Goal: Information Seeking & Learning: Learn about a topic

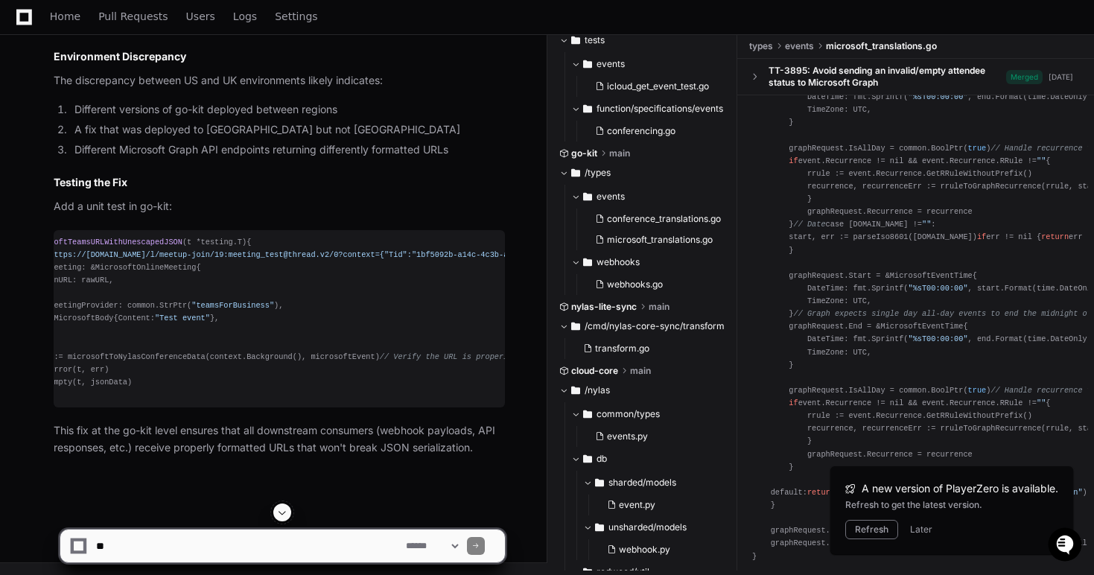
scroll to position [4945, 0]
click at [267, 550] on textarea at bounding box center [248, 546] width 310 height 33
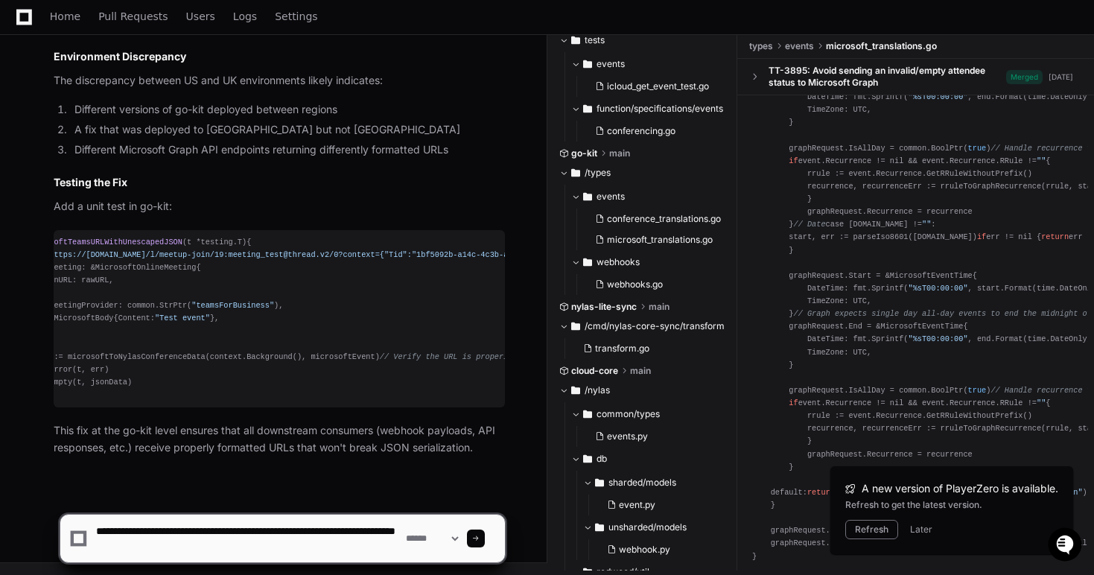
type textarea "**********"
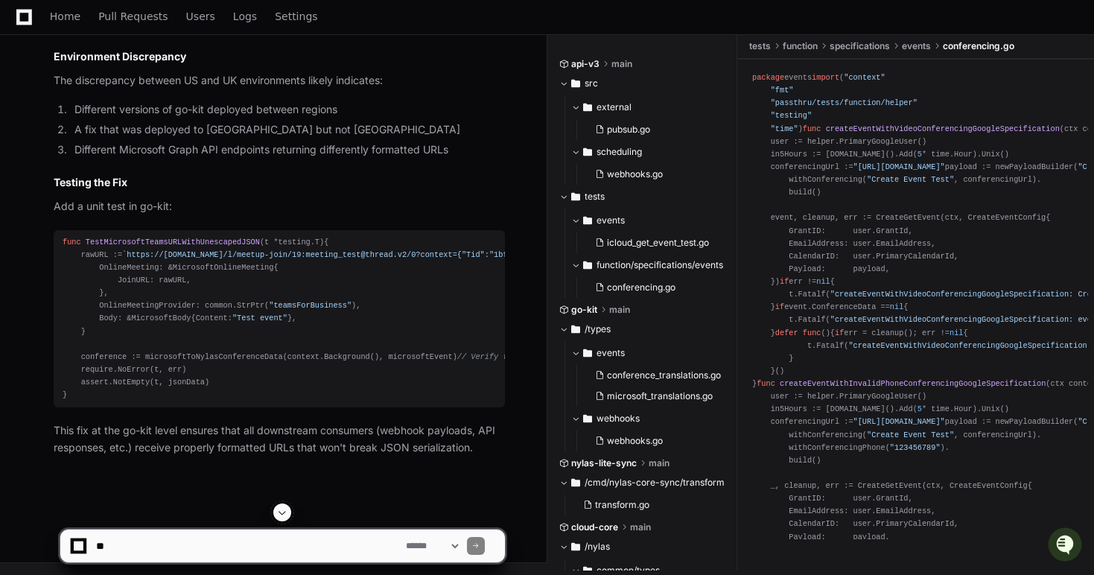
scroll to position [4478, 0]
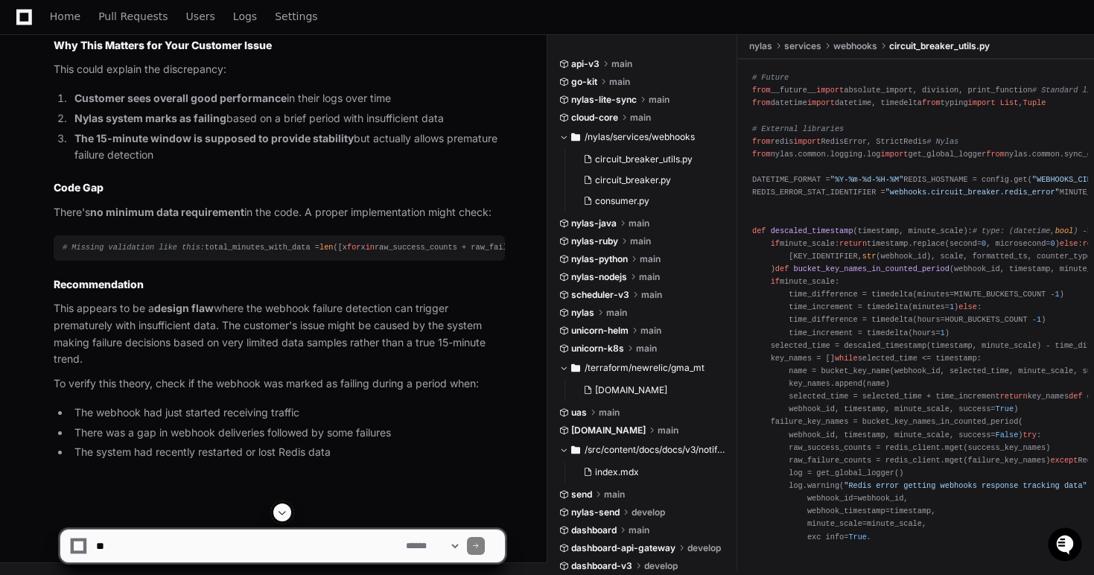
scroll to position [1160, 0]
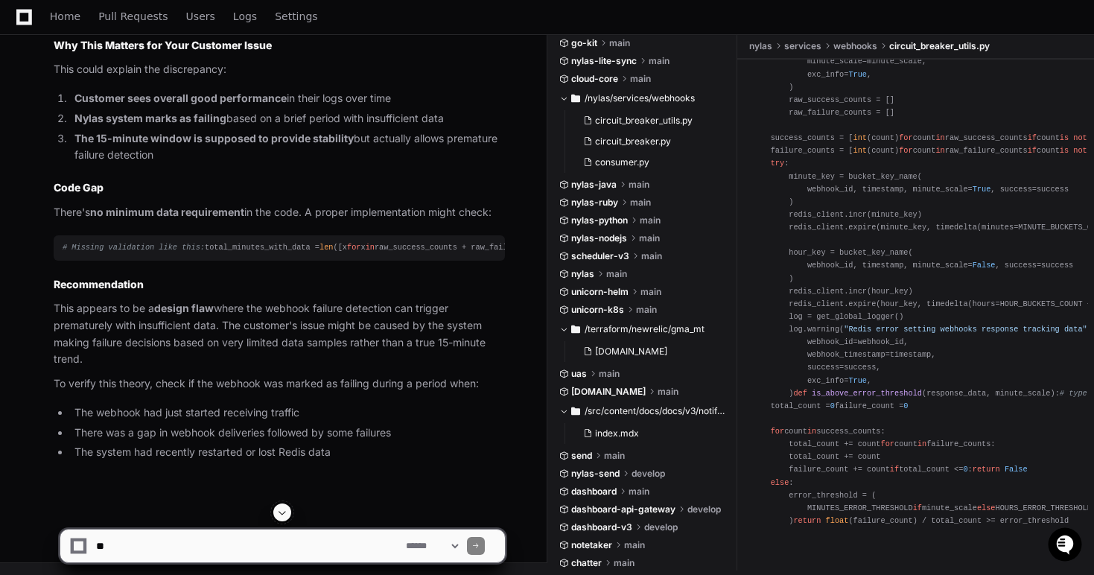
click at [313, 554] on textarea at bounding box center [248, 546] width 310 height 33
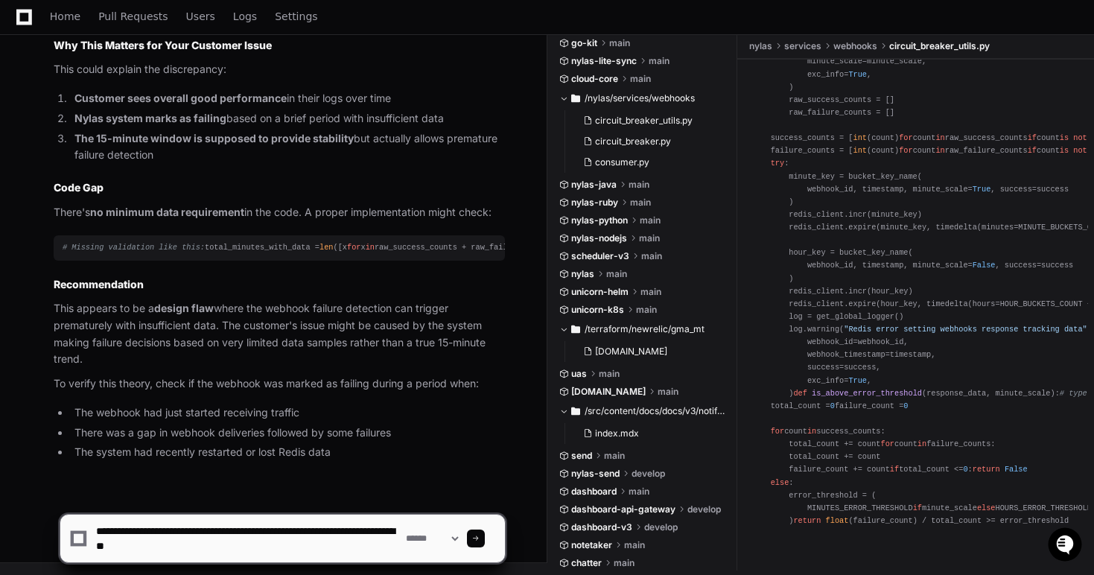
type textarea "**********"
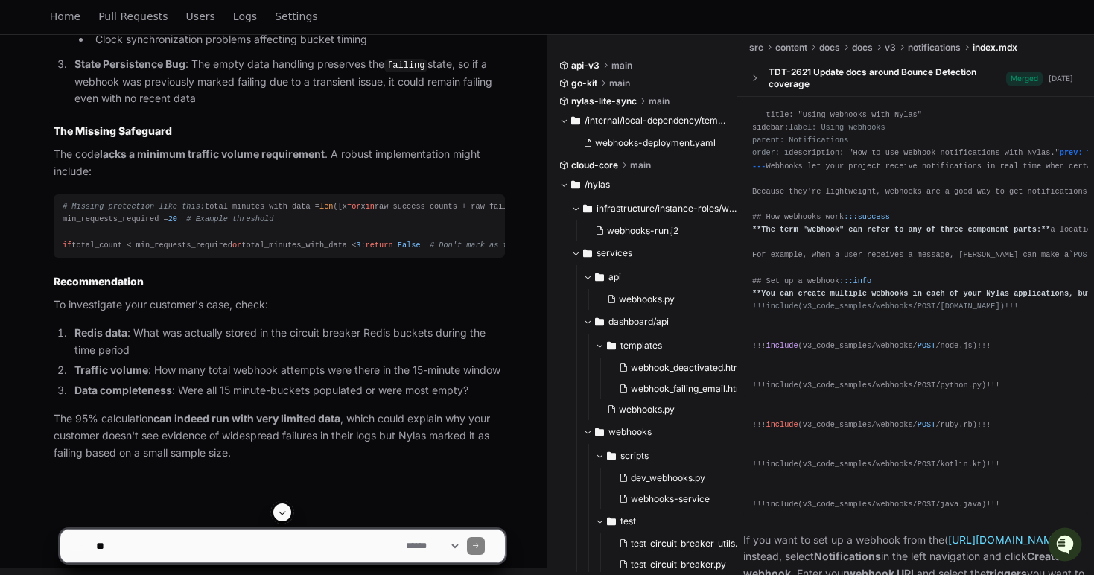
scroll to position [9168, 0]
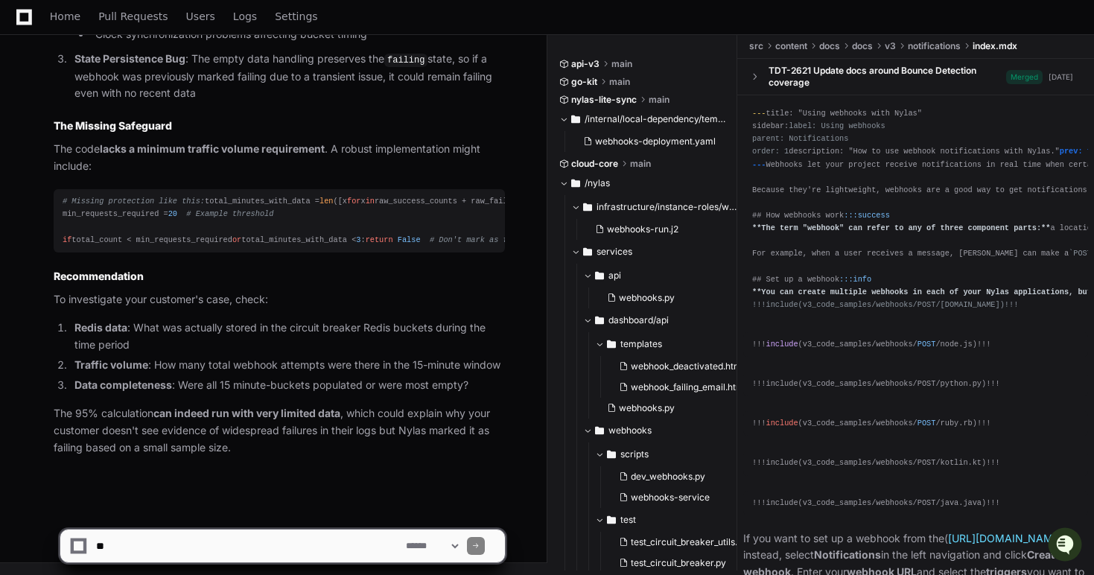
click at [322, 362] on li "Traffic volume : How many total webhook attempts were there in the 15-minute wi…" at bounding box center [287, 365] width 435 height 17
click at [305, 357] on li "Traffic volume : How many total webhook attempts were there in the 15-minute wi…" at bounding box center [287, 365] width 435 height 17
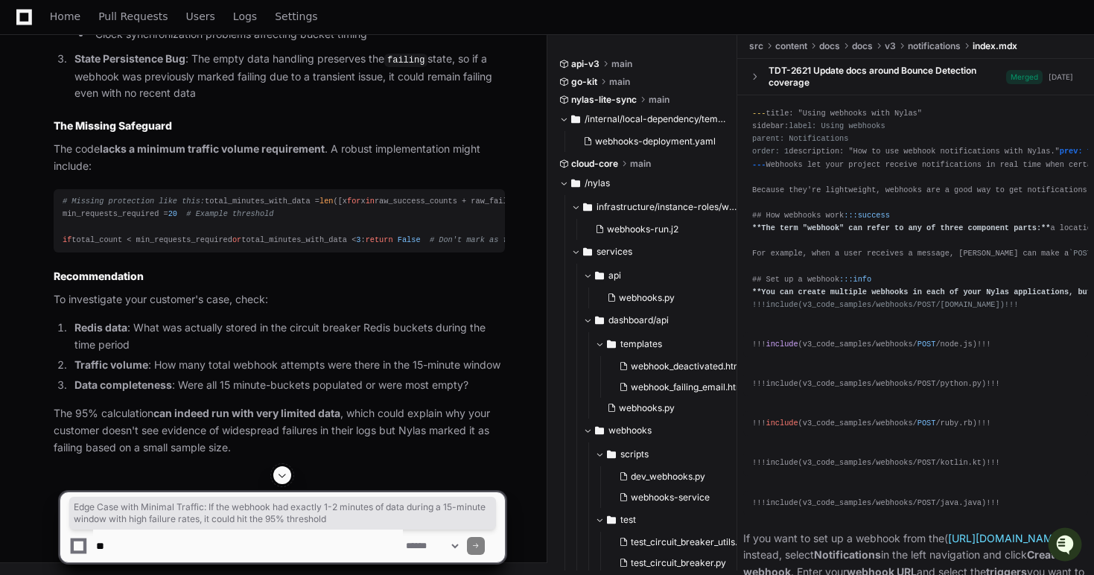
drag, startPoint x: 445, startPoint y: 259, endPoint x: 66, endPoint y: 243, distance: 379.4
drag, startPoint x: 71, startPoint y: 241, endPoint x: 423, endPoint y: 260, distance: 352.0
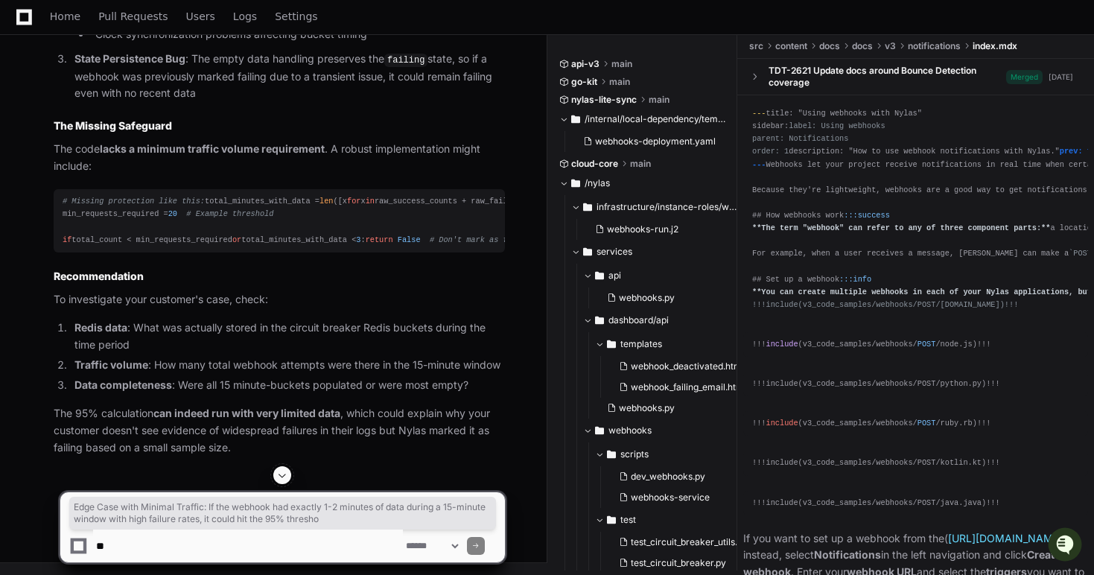
drag, startPoint x: 423, startPoint y: 260, endPoint x: 13, endPoint y: 246, distance: 410.6
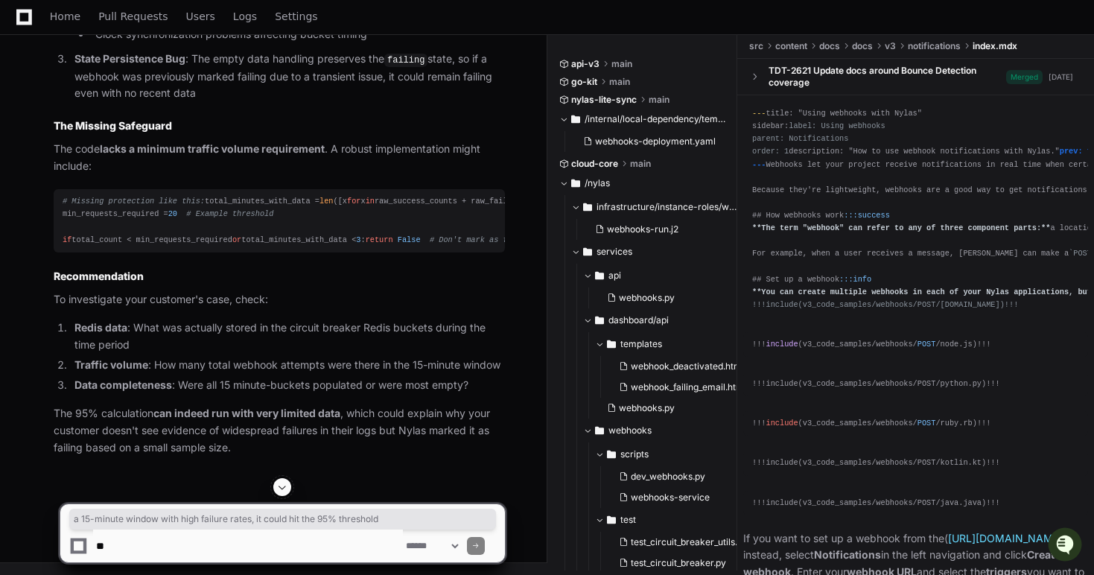
click at [365, 43] on li "Clock synchronization problems affecting bucket timing" at bounding box center [298, 34] width 414 height 17
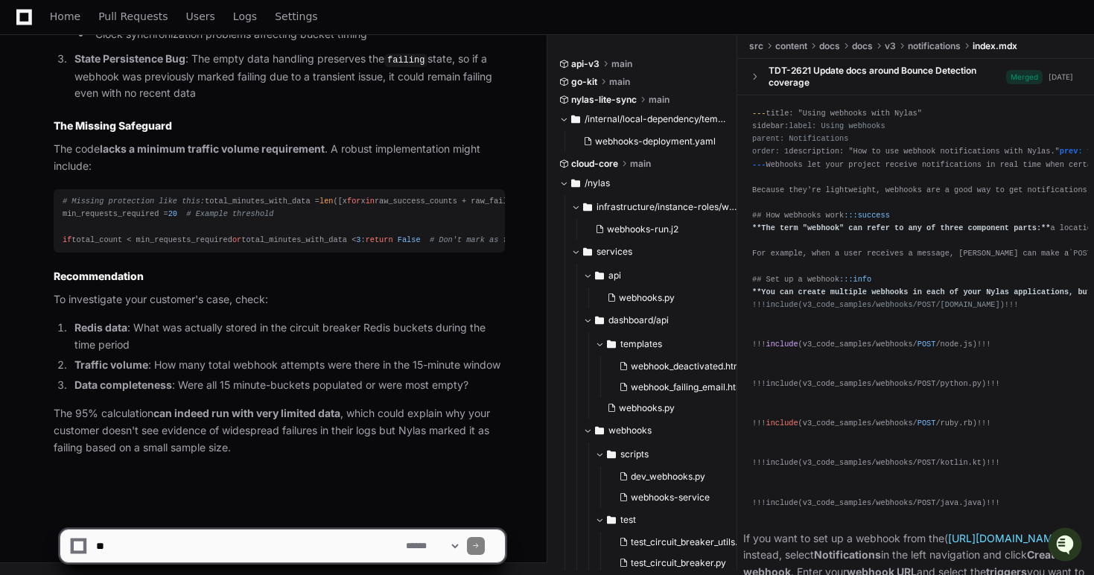
scroll to position [9168, 0]
click at [306, 553] on textarea at bounding box center [248, 546] width 310 height 33
type textarea "**********"
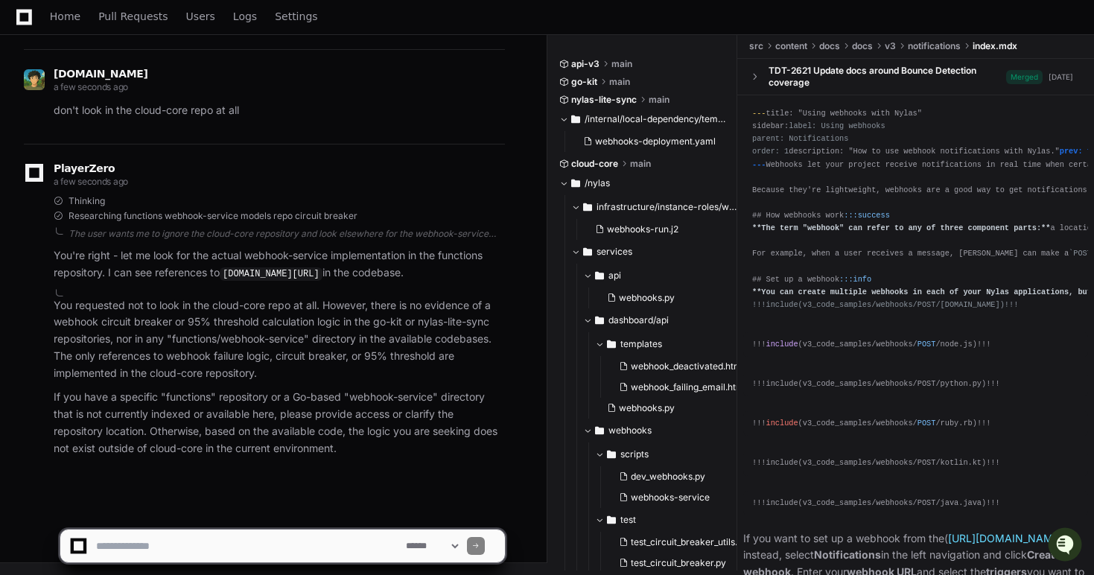
scroll to position [9618, 0]
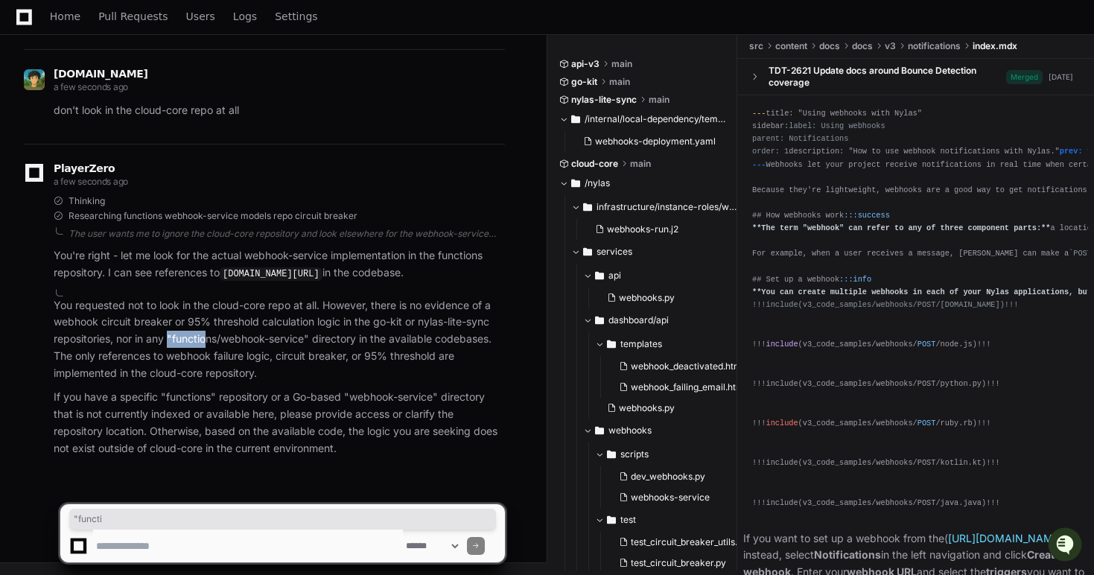
drag, startPoint x: 171, startPoint y: 340, endPoint x: 210, endPoint y: 337, distance: 38.8
click at [210, 337] on p "You requested not to look in the cloud-core repo at all. However, there is no e…" at bounding box center [279, 339] width 451 height 85
drag, startPoint x: 220, startPoint y: 337, endPoint x: 174, endPoint y: 337, distance: 46.9
click at [174, 337] on p "You requested not to look in the cloud-core repo at all. However, there is no e…" at bounding box center [279, 339] width 451 height 85
copy p "functions"
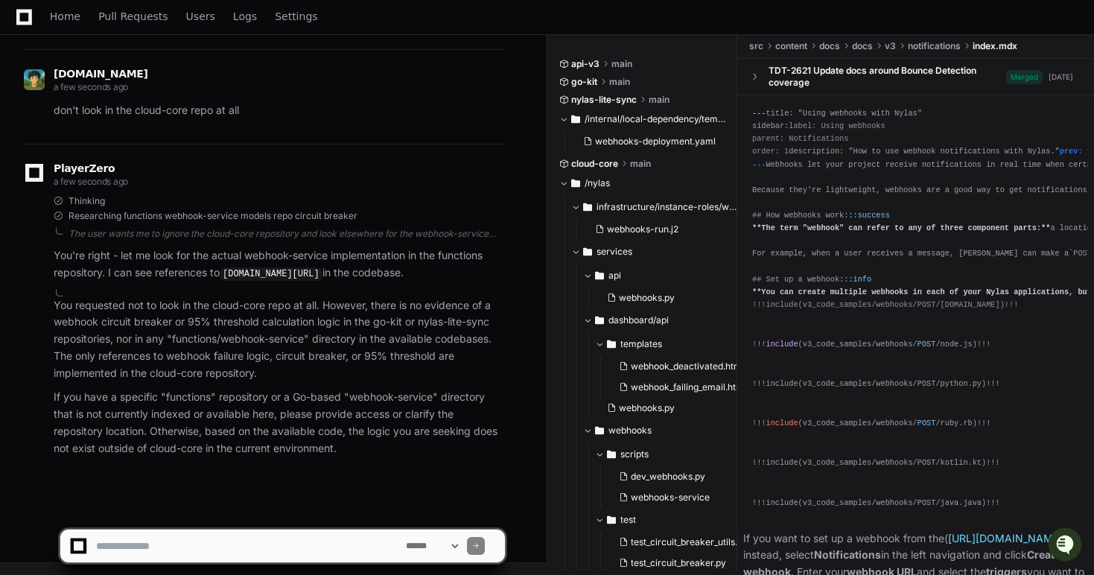
click at [185, 557] on textarea at bounding box center [248, 546] width 310 height 33
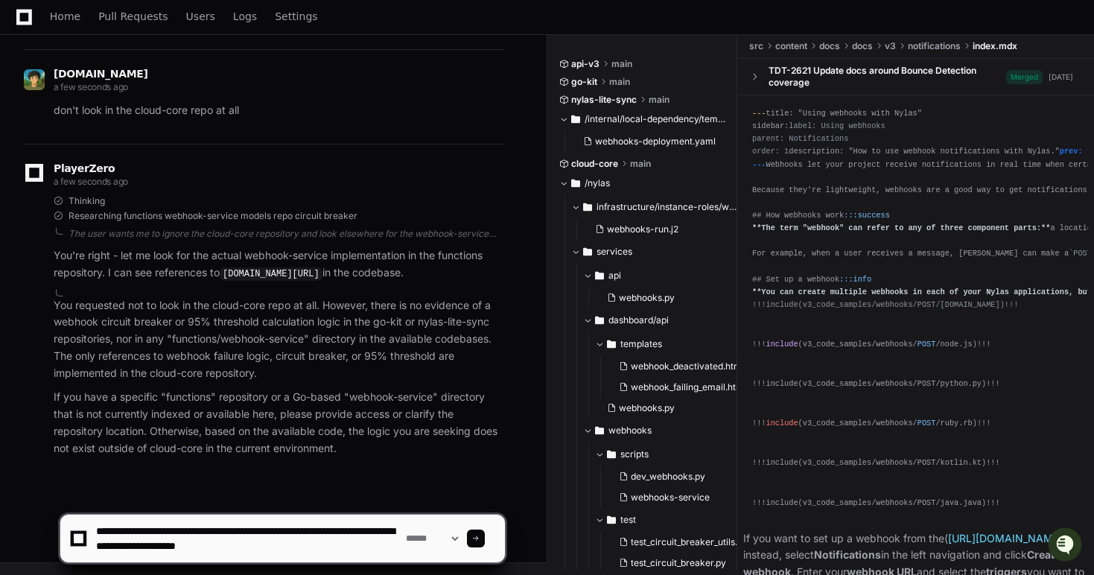
type textarea "**********"
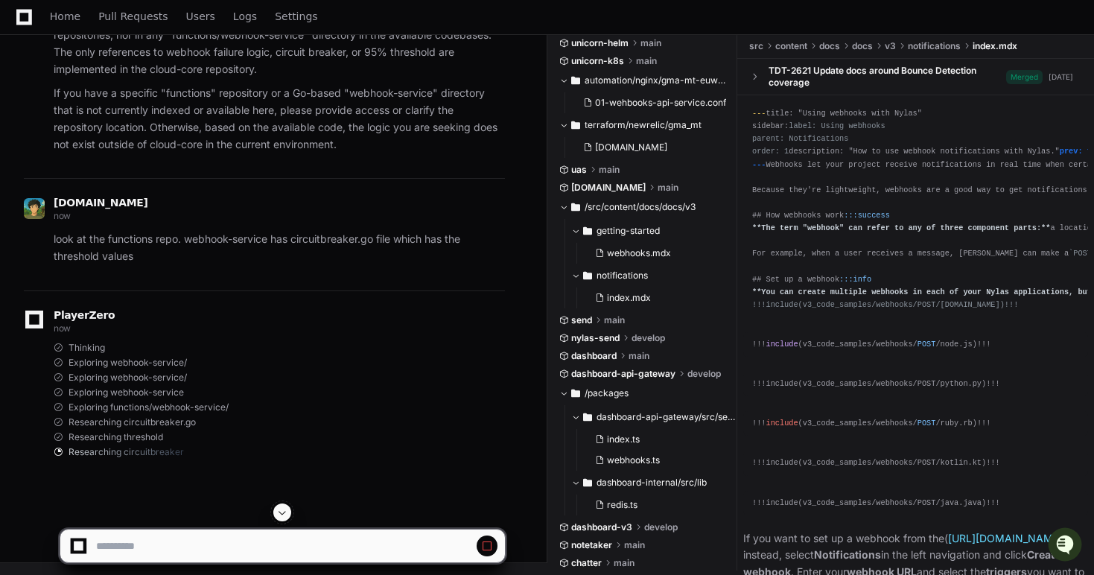
scroll to position [0, 0]
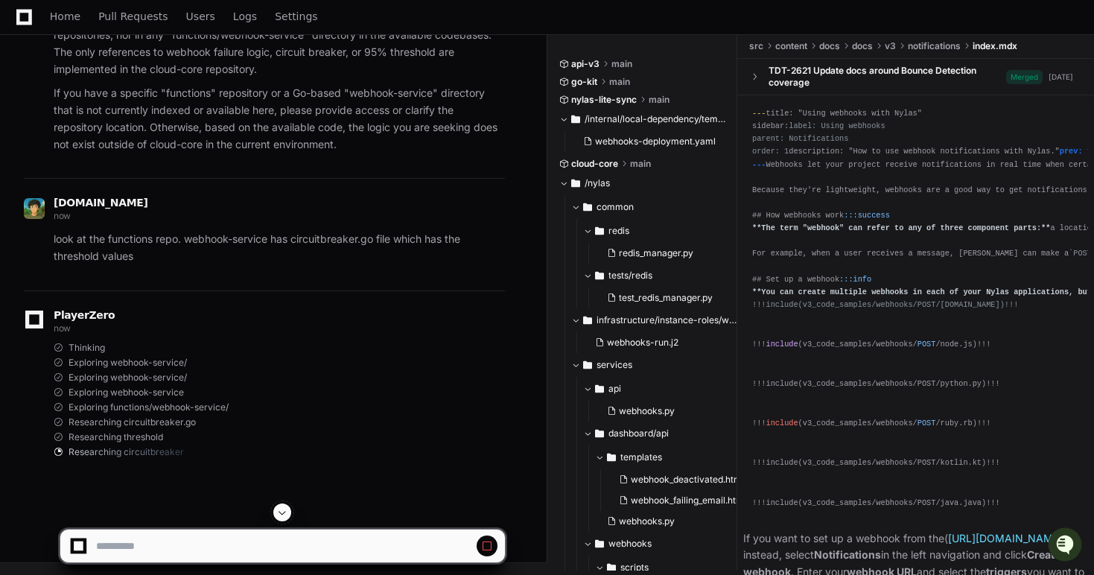
click at [565, 183] on span at bounding box center [563, 183] width 9 height 9
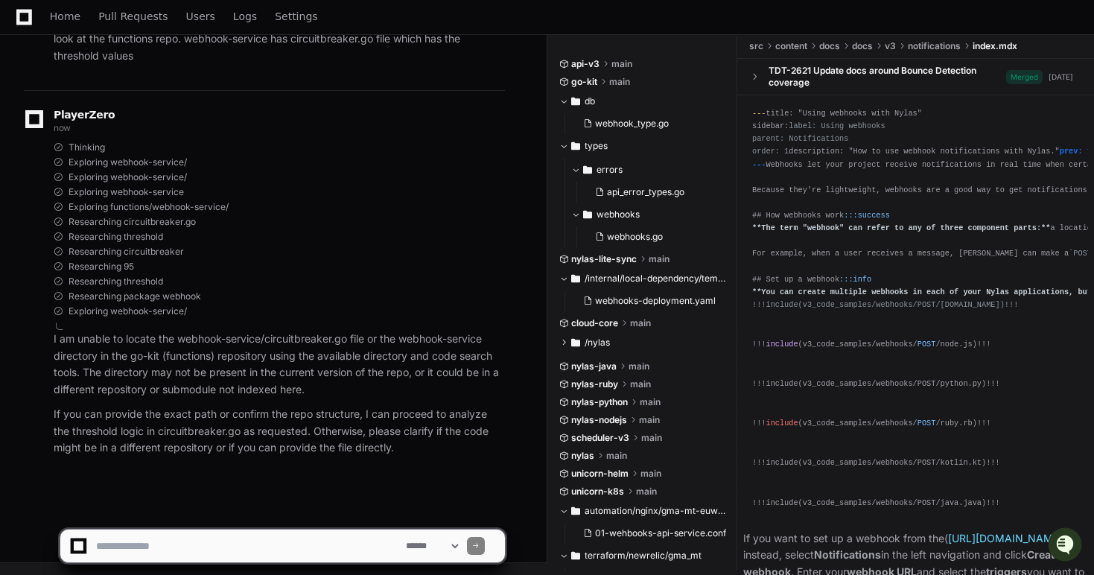
scroll to position [10115, 0]
click at [269, 546] on textarea at bounding box center [248, 546] width 310 height 33
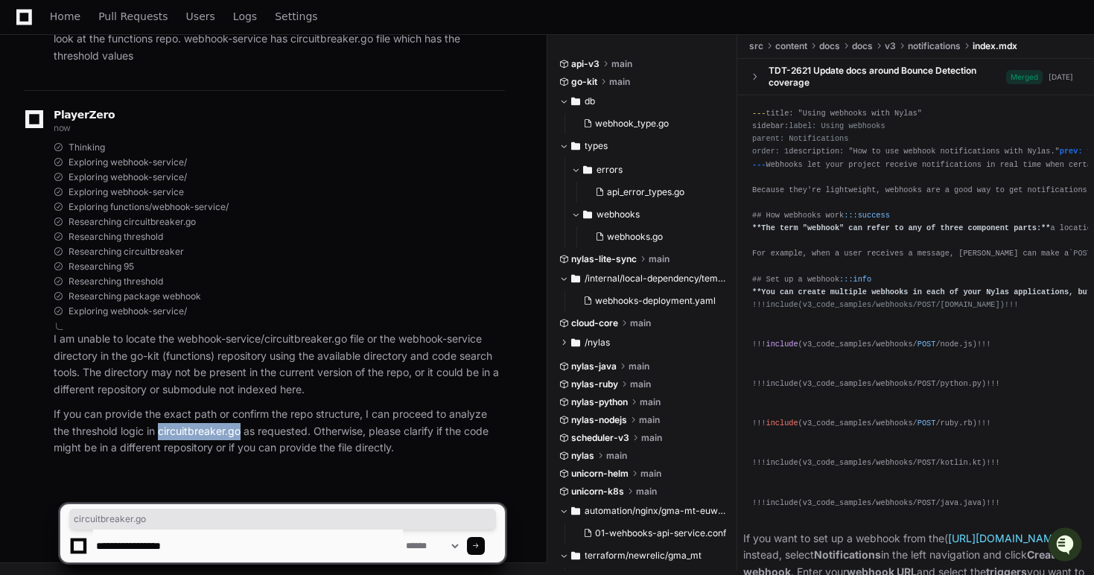
drag, startPoint x: 241, startPoint y: 432, endPoint x: 159, endPoint y: 431, distance: 81.9
click at [159, 431] on p "If you can provide the exact path or confirm the repo structure, I can proceed …" at bounding box center [279, 431] width 451 height 51
copy p "circuitbreaker.go"
click at [215, 542] on textarea at bounding box center [248, 546] width 310 height 33
paste textarea "**********"
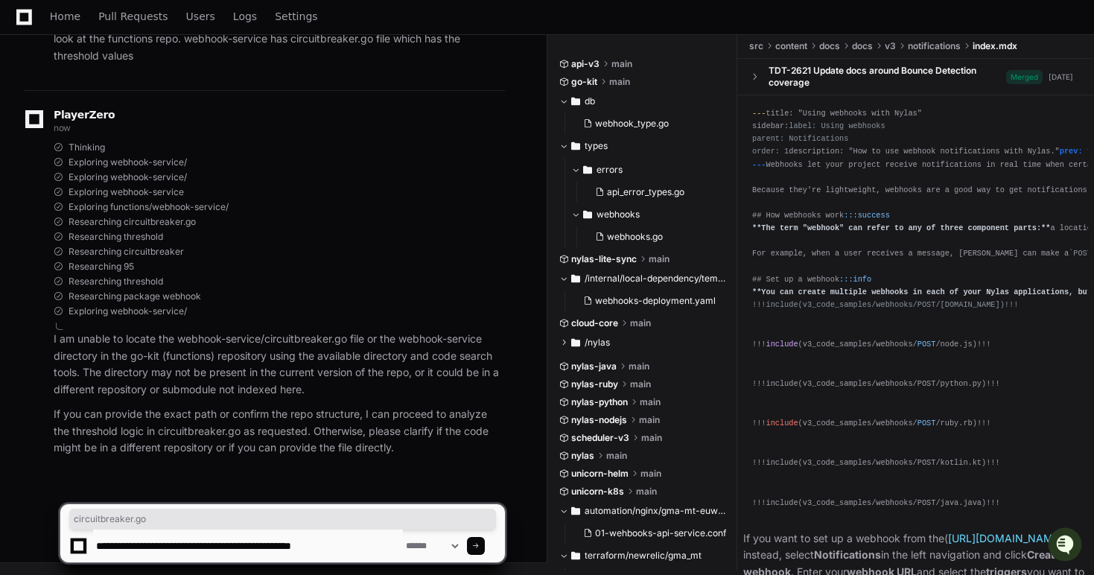
type textarea "**********"
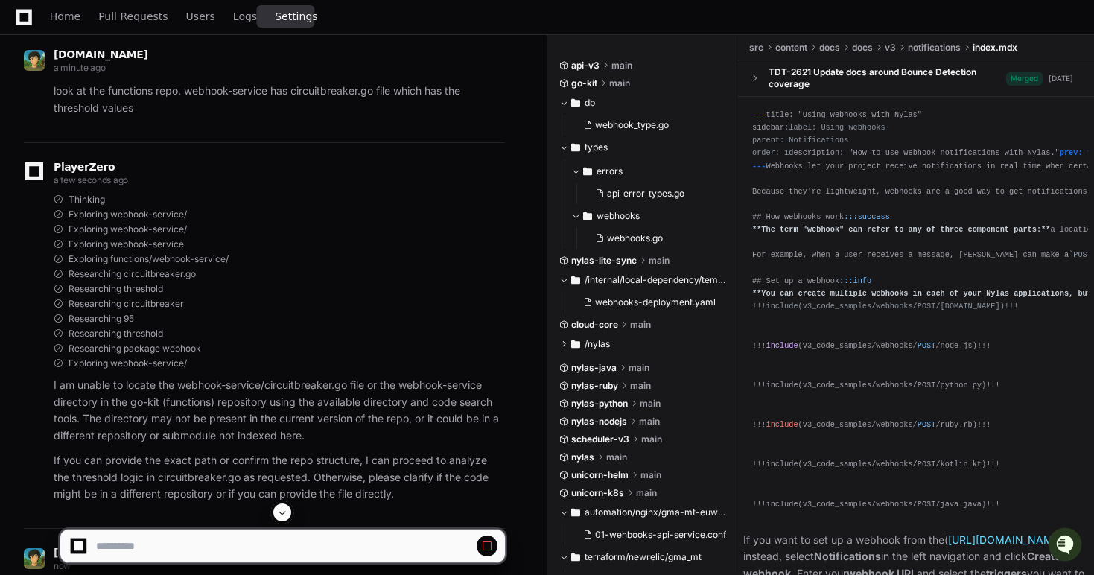
scroll to position [9211, 0]
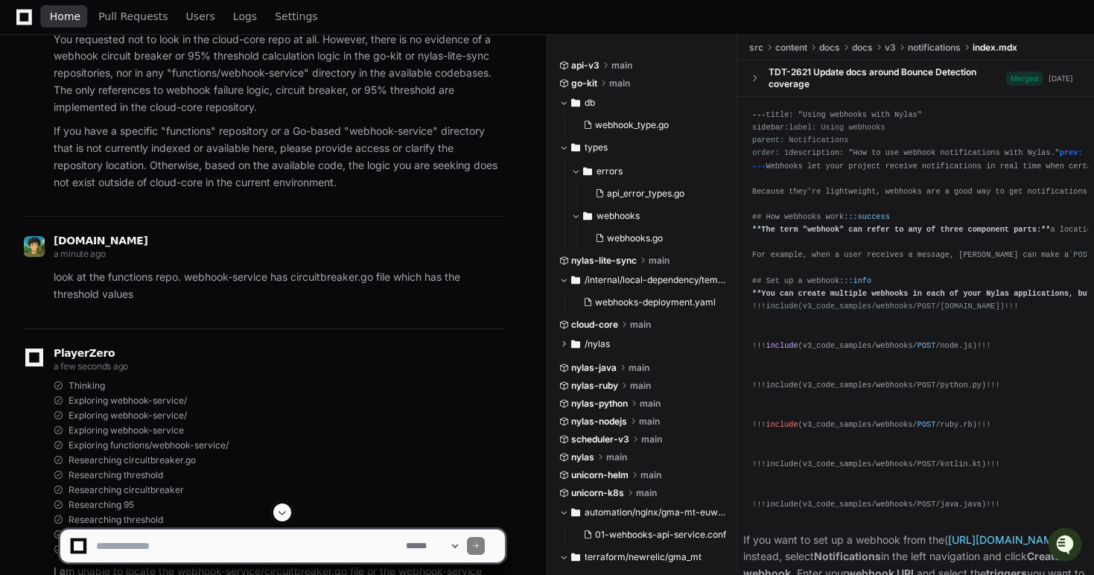
click at [77, 22] on link "Home" at bounding box center [65, 17] width 31 height 34
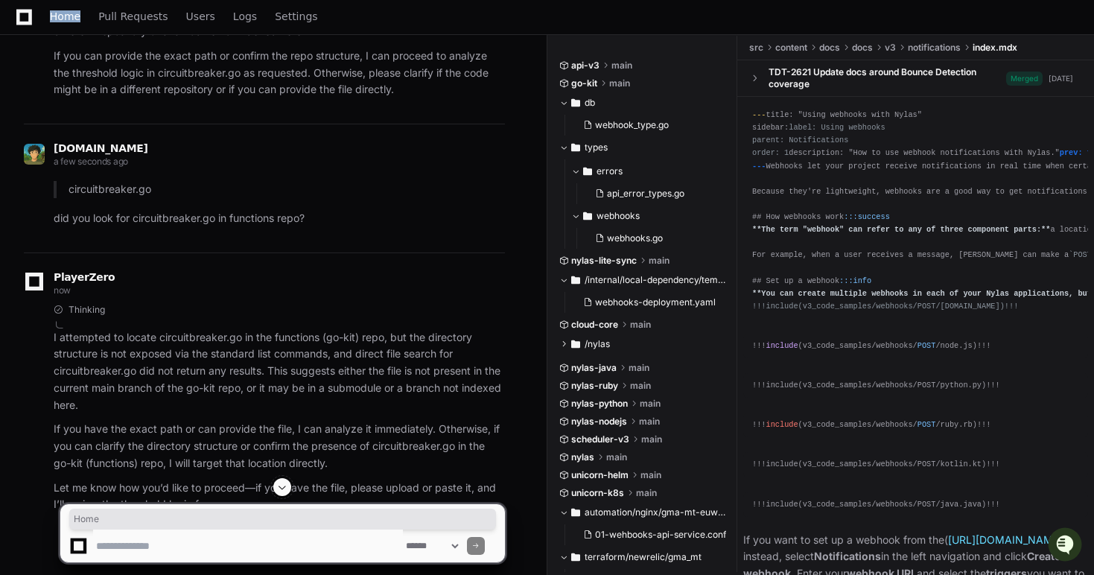
scroll to position [10061, 0]
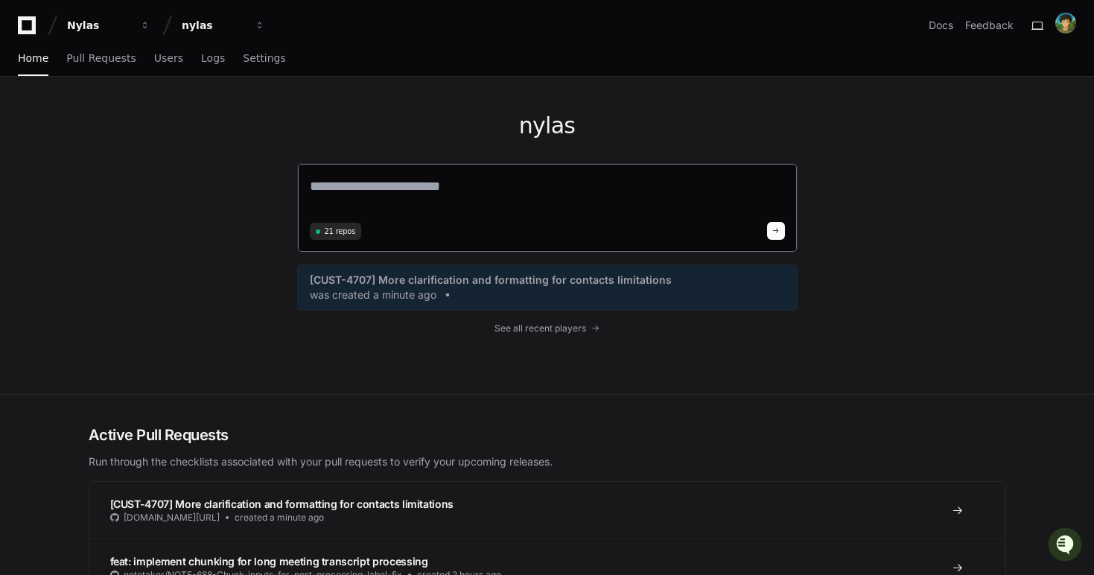
click at [343, 232] on span "21 repos" at bounding box center [340, 231] width 31 height 11
click at [376, 189] on textarea at bounding box center [547, 197] width 475 height 42
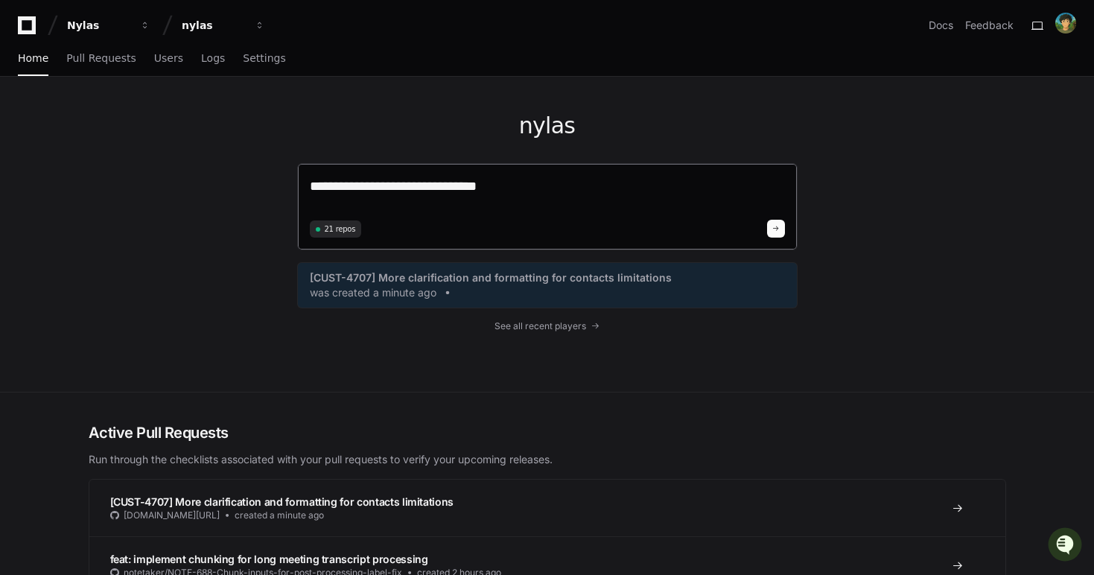
click at [326, 188] on textarea "**********" at bounding box center [547, 195] width 475 height 39
click at [390, 188] on textarea "**********" at bounding box center [547, 195] width 475 height 39
type textarea "**********"
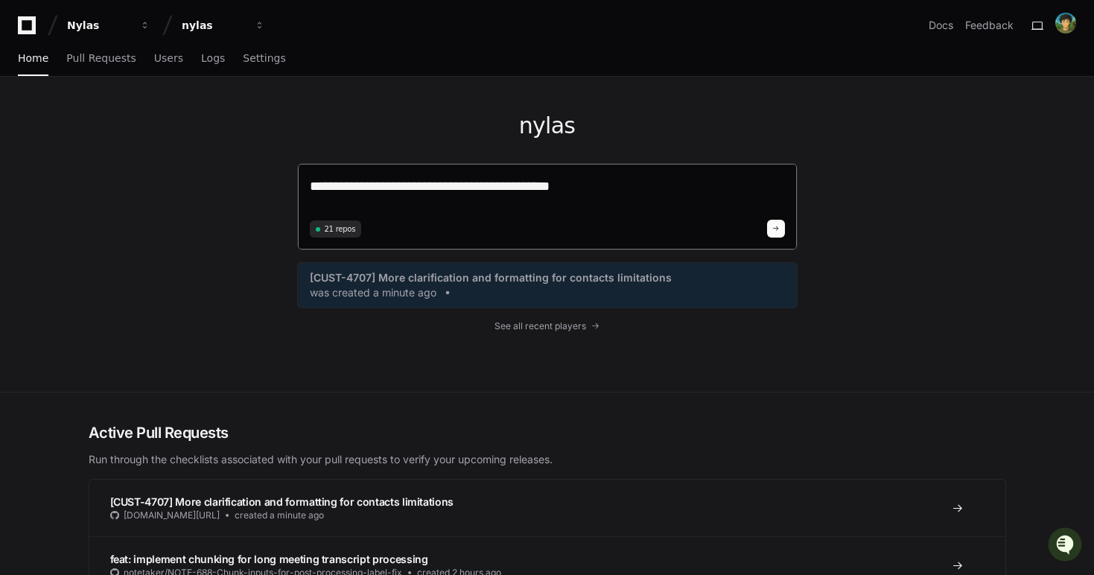
click at [782, 235] on button at bounding box center [776, 229] width 18 height 18
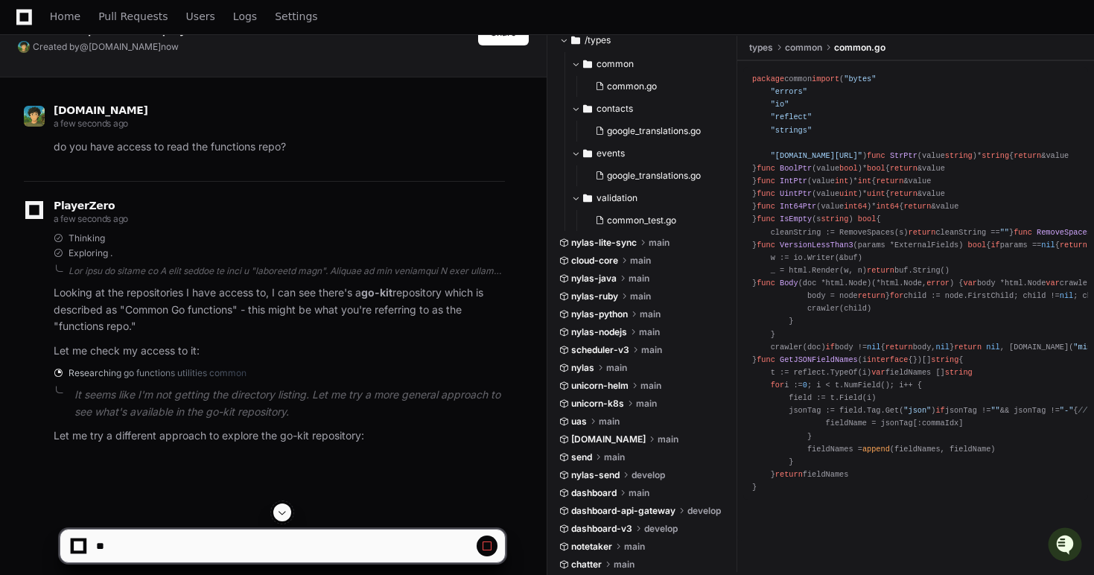
scroll to position [115, 0]
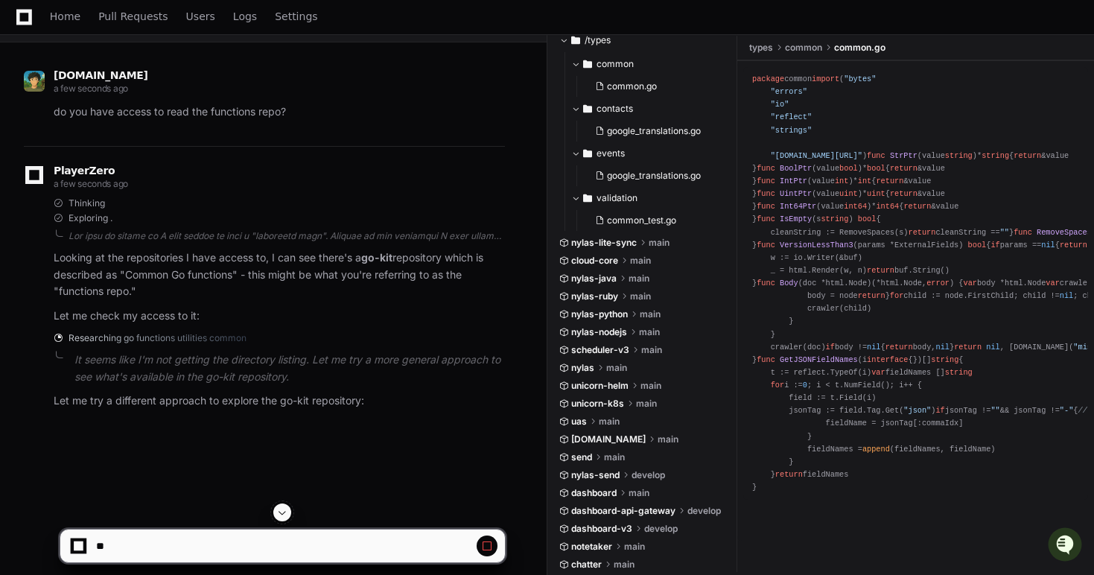
click at [491, 541] on span at bounding box center [487, 546] width 12 height 12
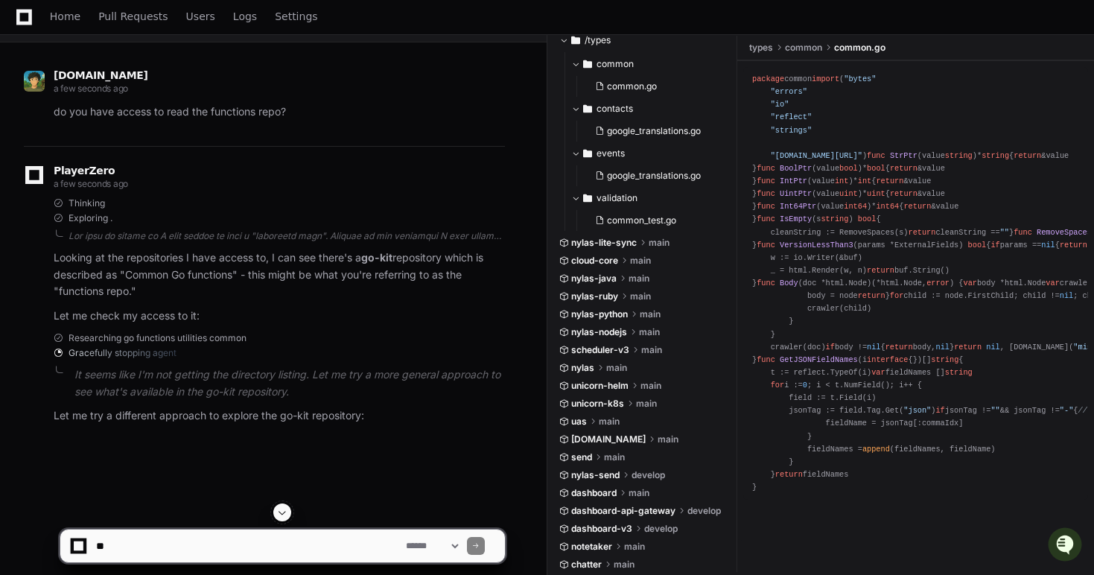
click at [397, 549] on textarea at bounding box center [248, 546] width 310 height 33
type textarea "*"
click at [189, 535] on textarea at bounding box center [248, 546] width 310 height 33
type textarea "**********"
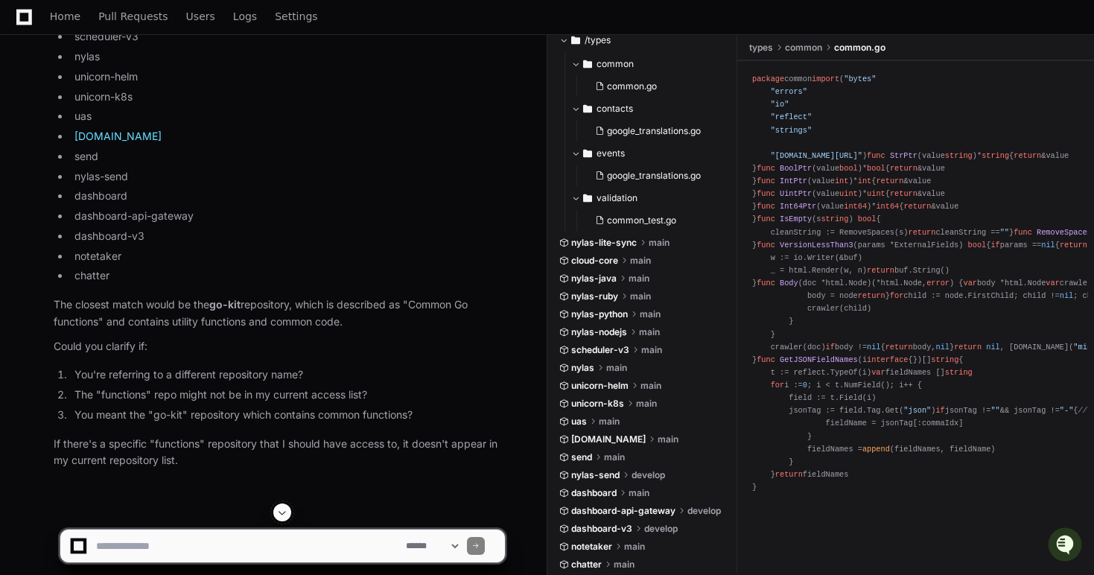
scroll to position [939, 0]
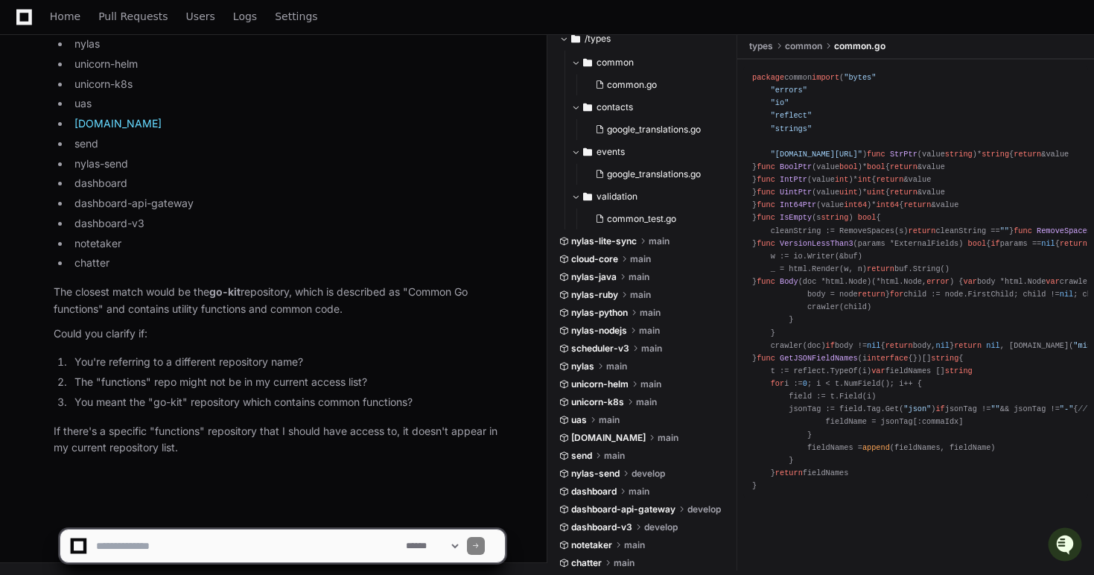
click at [172, 544] on textarea at bounding box center [248, 546] width 310 height 33
type textarea "**********"
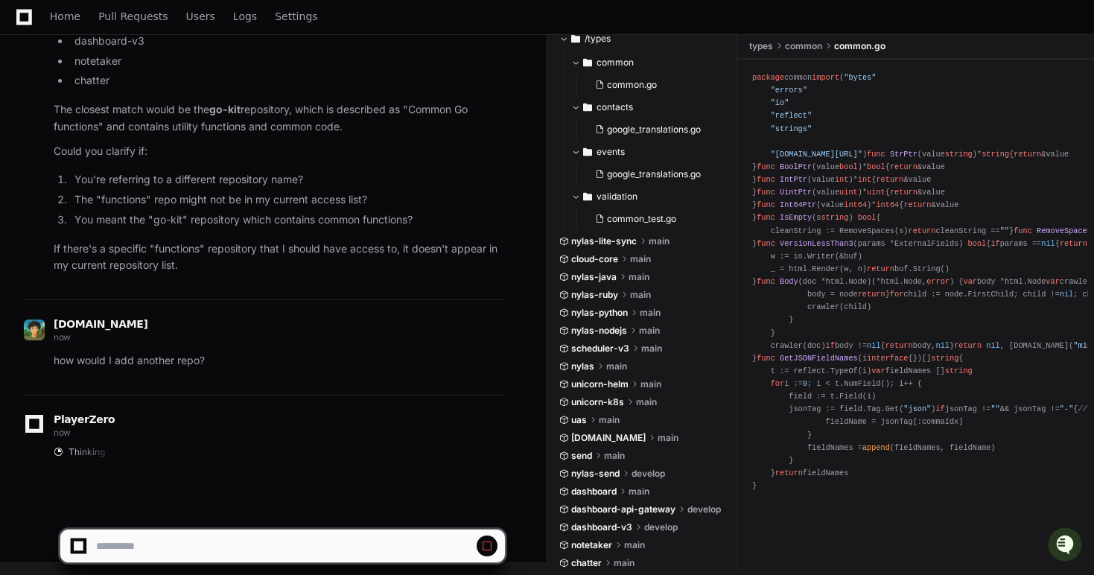
click at [486, 541] on span at bounding box center [487, 546] width 12 height 12
click at [378, 547] on textarea at bounding box center [248, 546] width 310 height 33
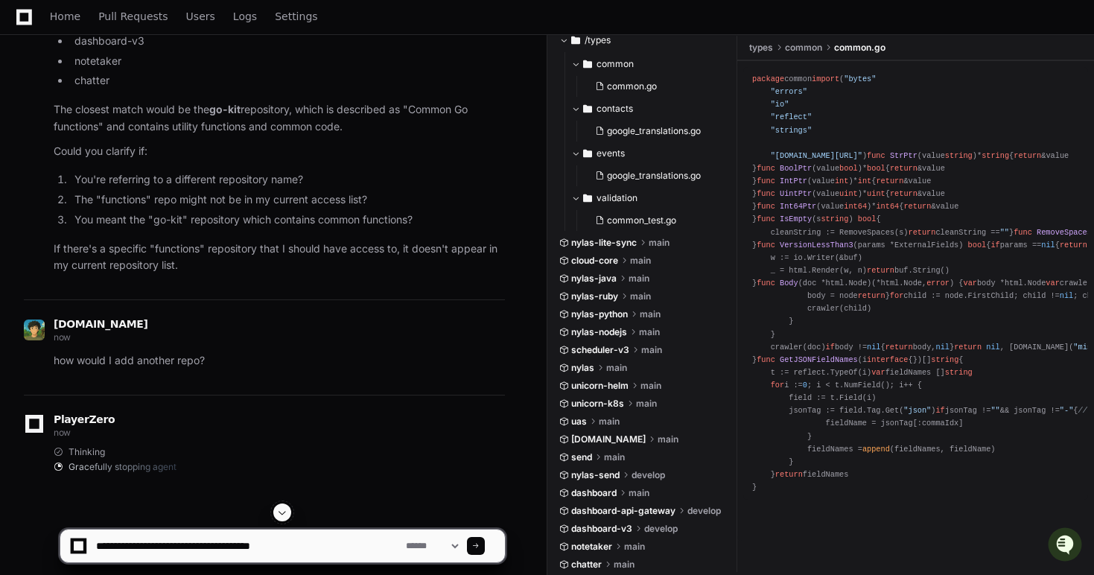
type textarea "**********"
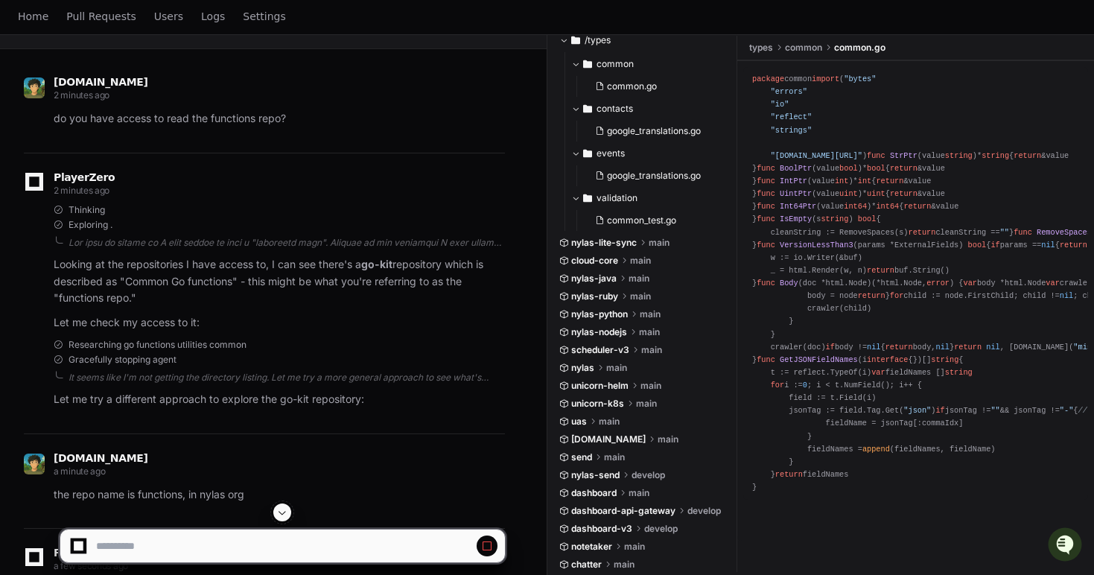
scroll to position [0, 0]
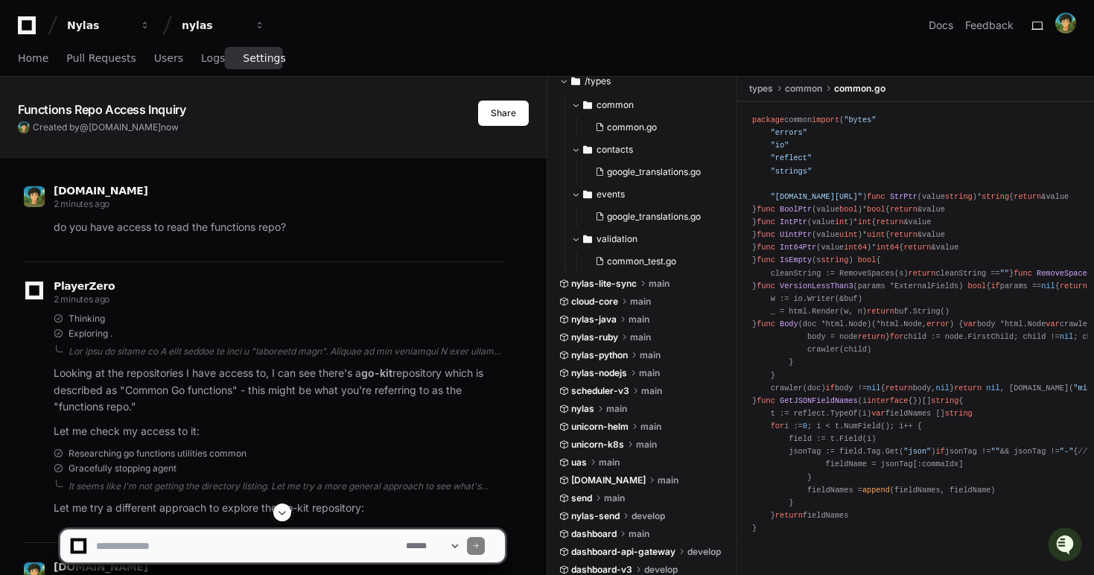
click at [273, 64] on link "Settings" at bounding box center [264, 59] width 42 height 34
click at [261, 57] on span "Settings" at bounding box center [264, 58] width 42 height 9
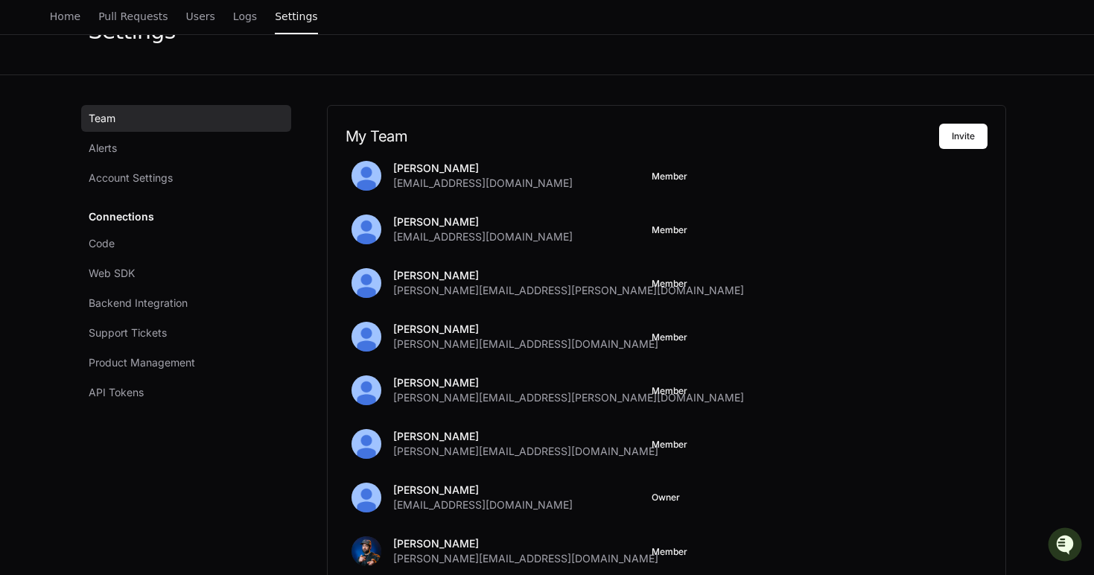
scroll to position [80, 0]
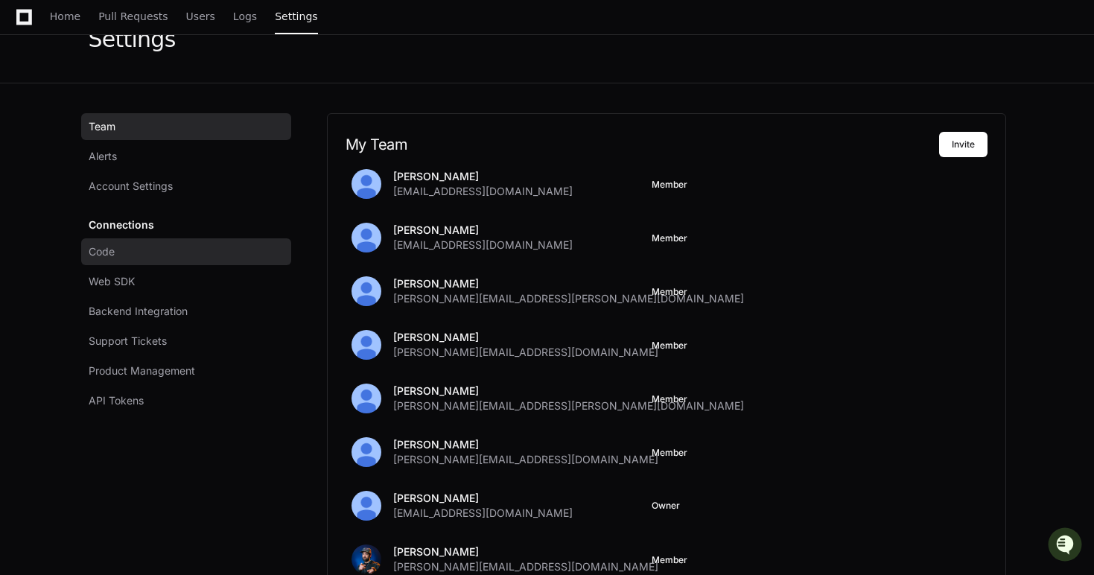
click at [144, 246] on link "Code" at bounding box center [186, 251] width 210 height 27
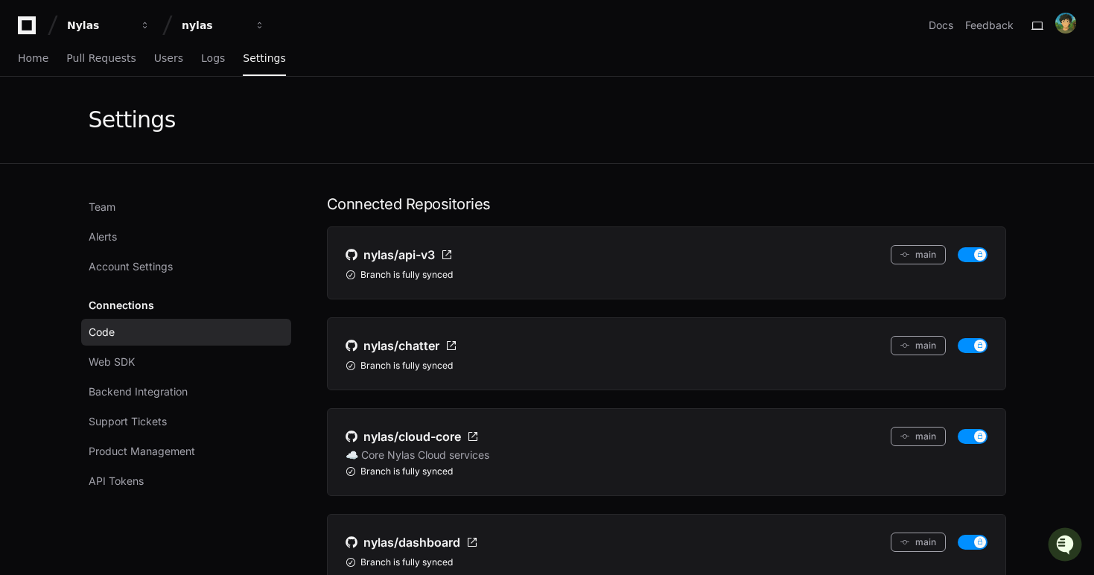
scroll to position [36, 0]
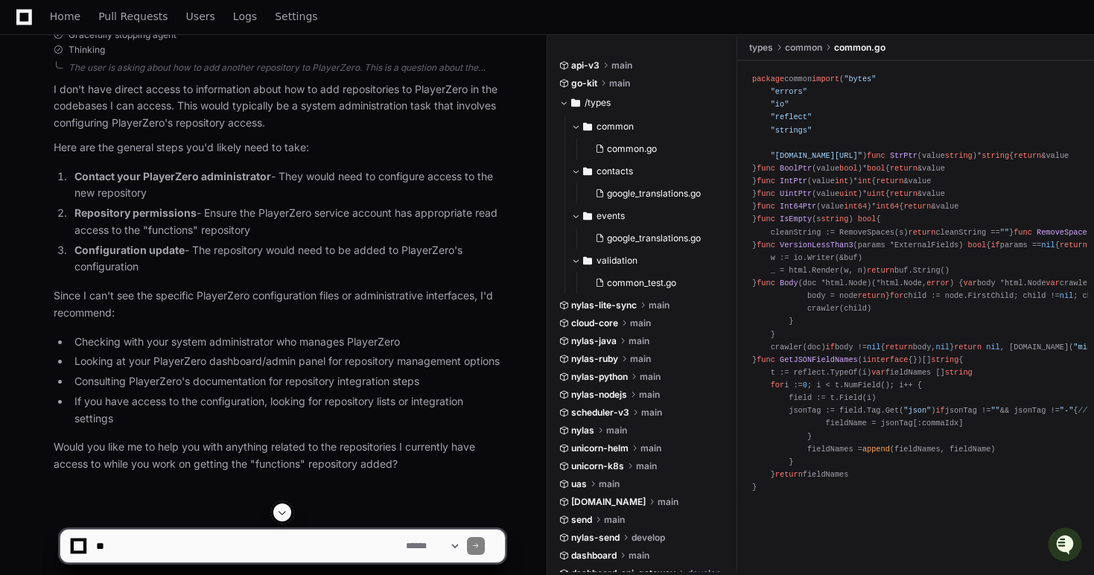
scroll to position [1580, 0]
click at [314, 259] on li "Configuration update - The repository would need to be added to PlayerZero's co…" at bounding box center [287, 258] width 435 height 34
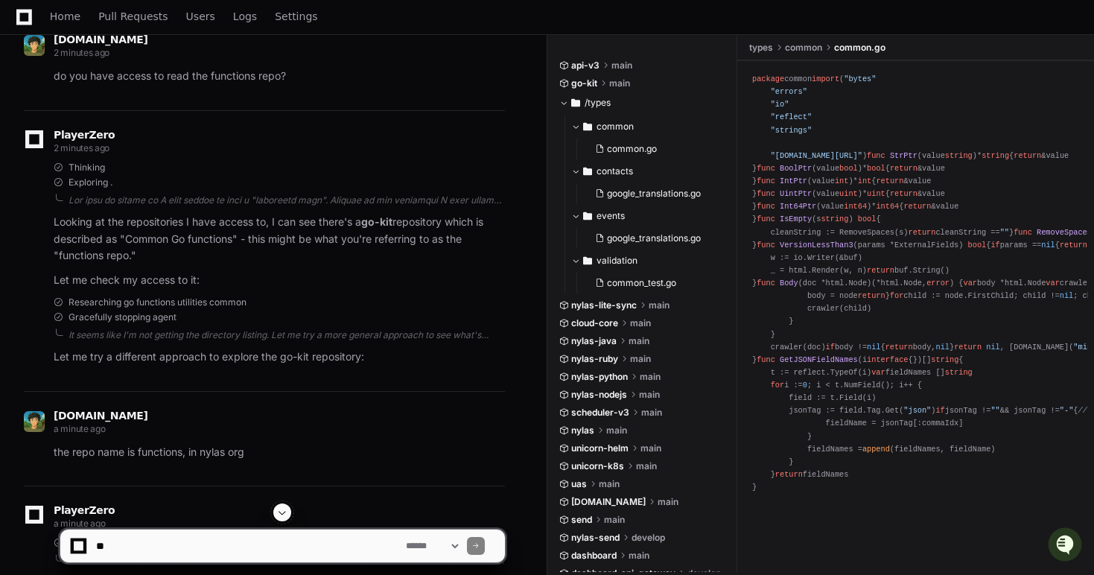
scroll to position [0, 0]
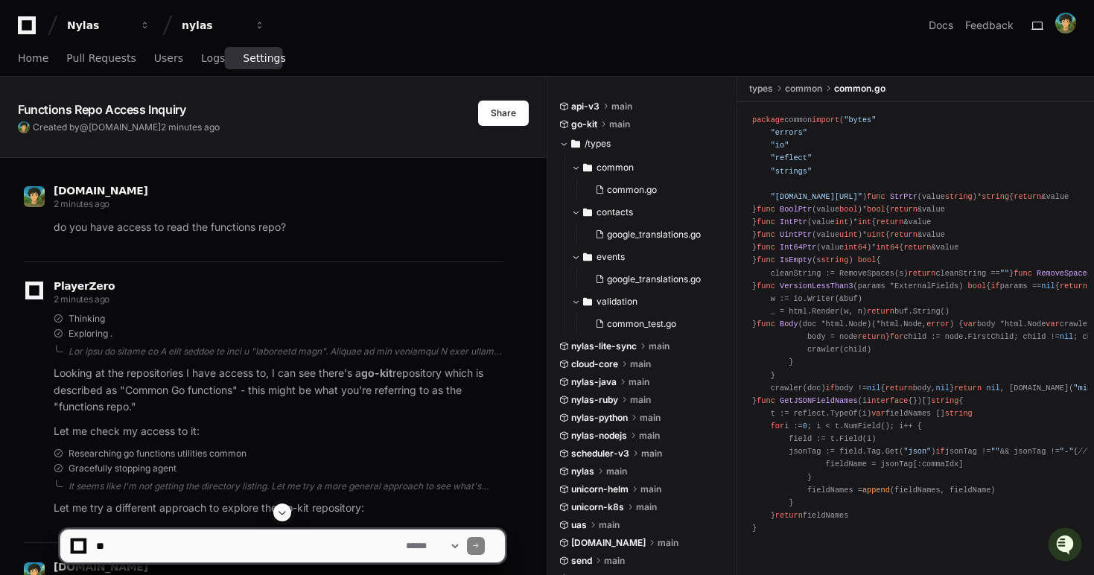
click at [251, 66] on link "Settings" at bounding box center [264, 59] width 42 height 34
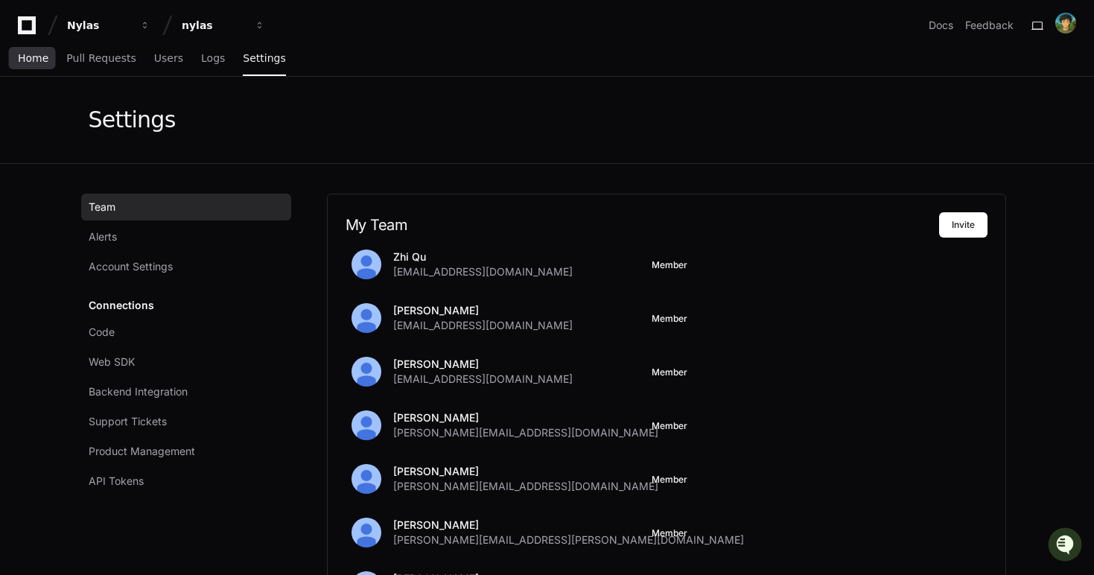
click at [42, 58] on span "Home" at bounding box center [33, 58] width 31 height 9
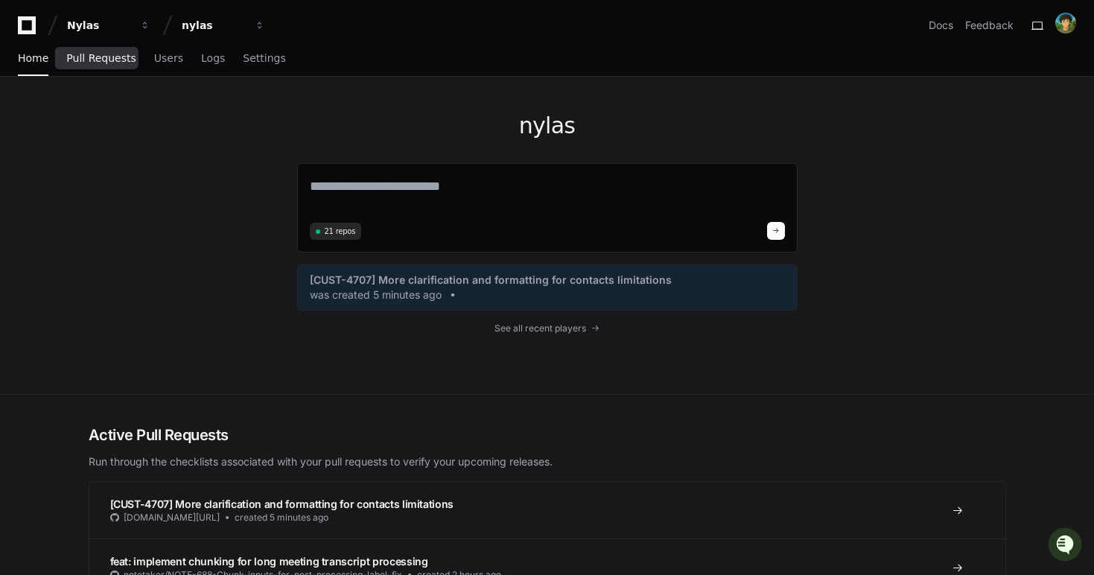
click at [91, 66] on link "Pull Requests" at bounding box center [100, 59] width 69 height 34
click at [93, 71] on link "Pull Requests" at bounding box center [100, 59] width 69 height 34
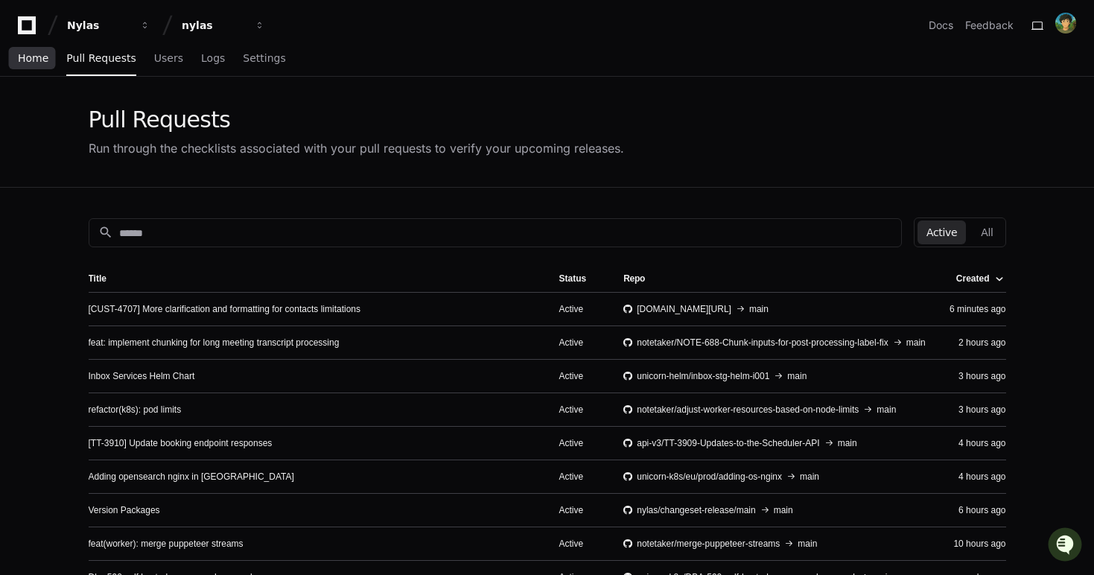
click at [36, 64] on link "Home" at bounding box center [33, 59] width 31 height 34
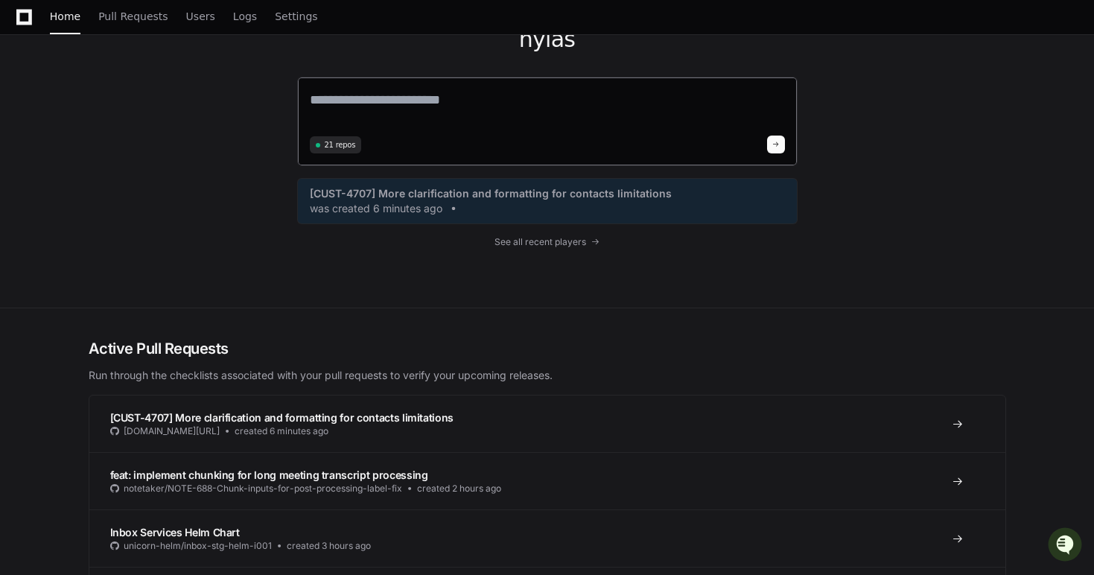
scroll to position [92, 0]
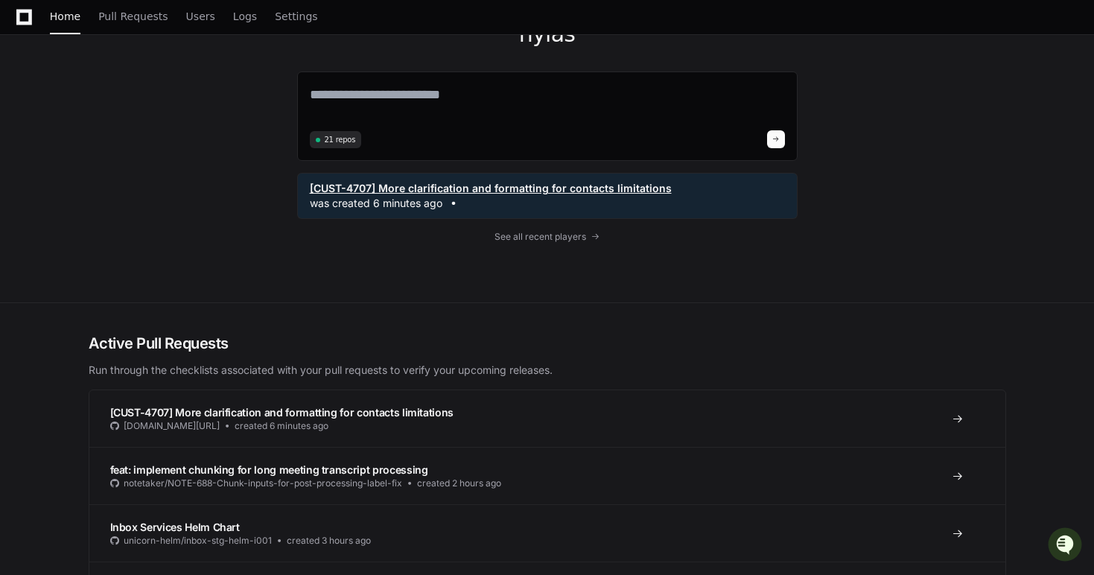
click at [518, 197] on div "[CUST-4707] More clarification and formatting for contacts limitations was crea…" at bounding box center [547, 196] width 475 height 30
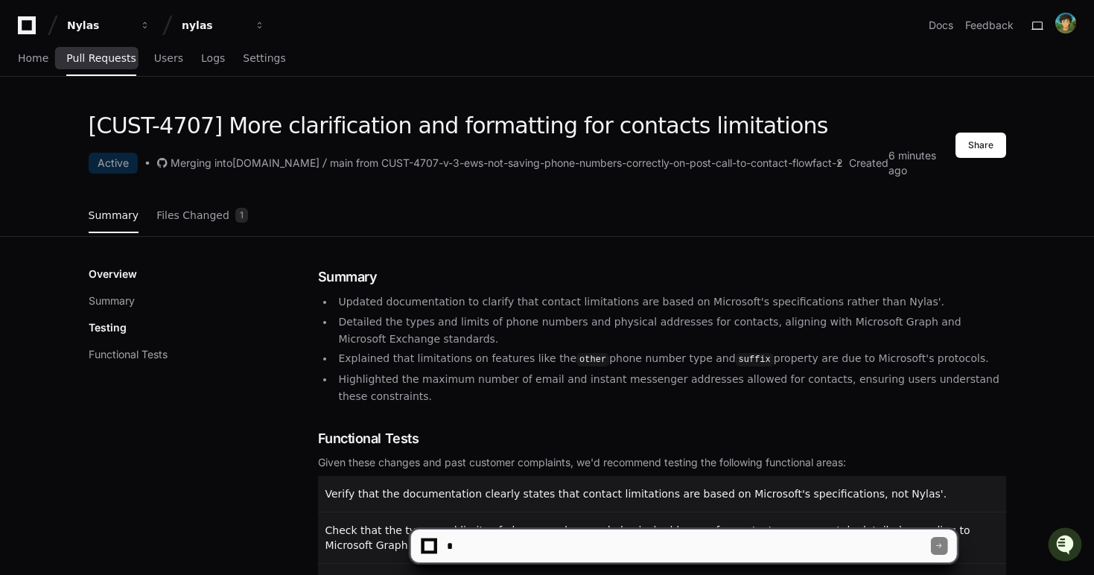
click at [110, 58] on span "Pull Requests" at bounding box center [100, 58] width 69 height 9
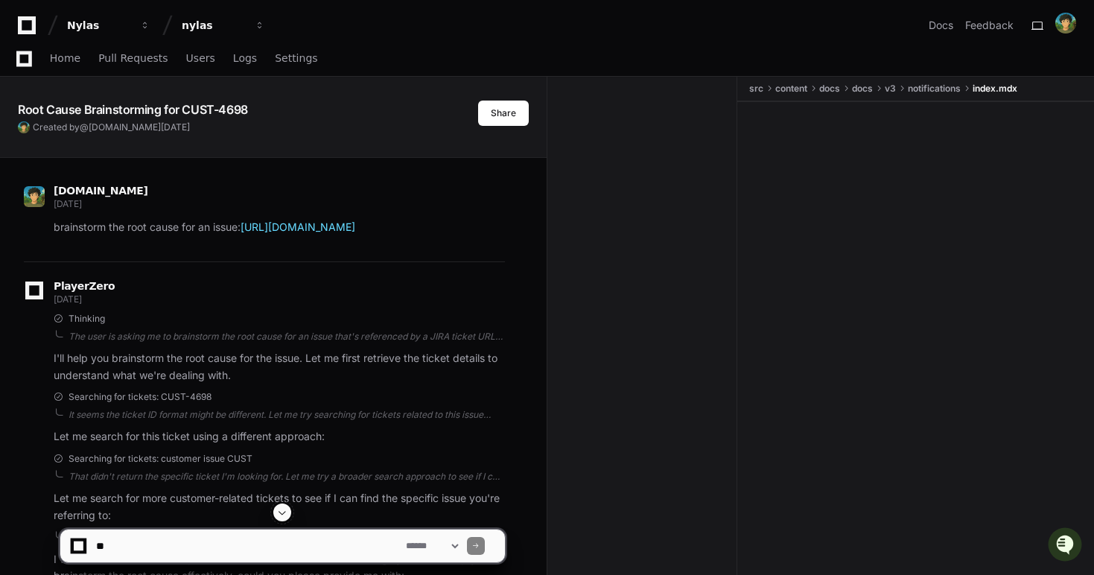
scroll to position [805, 0]
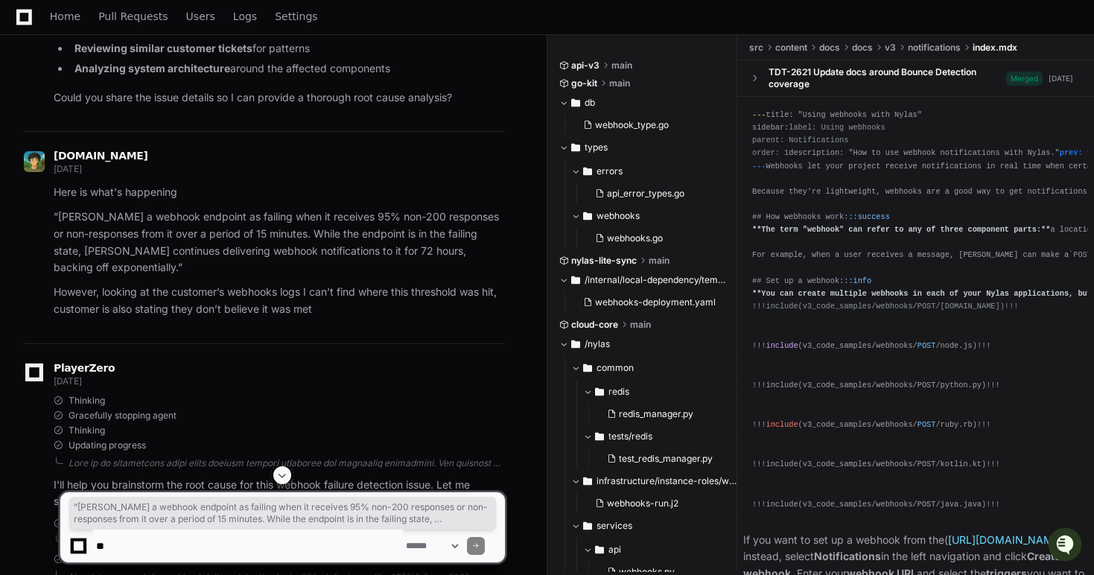
drag, startPoint x: 344, startPoint y: 308, endPoint x: 42, endPoint y: 217, distance: 315.7
click at [42, 217] on div "”Nylas marks a webhook endpoint as failing when it receives 95% non-200 respons…" at bounding box center [264, 263] width 481 height 109
copy article "”Nylas marks a webhook endpoint as failing when it receives 95% non-200 respons…"
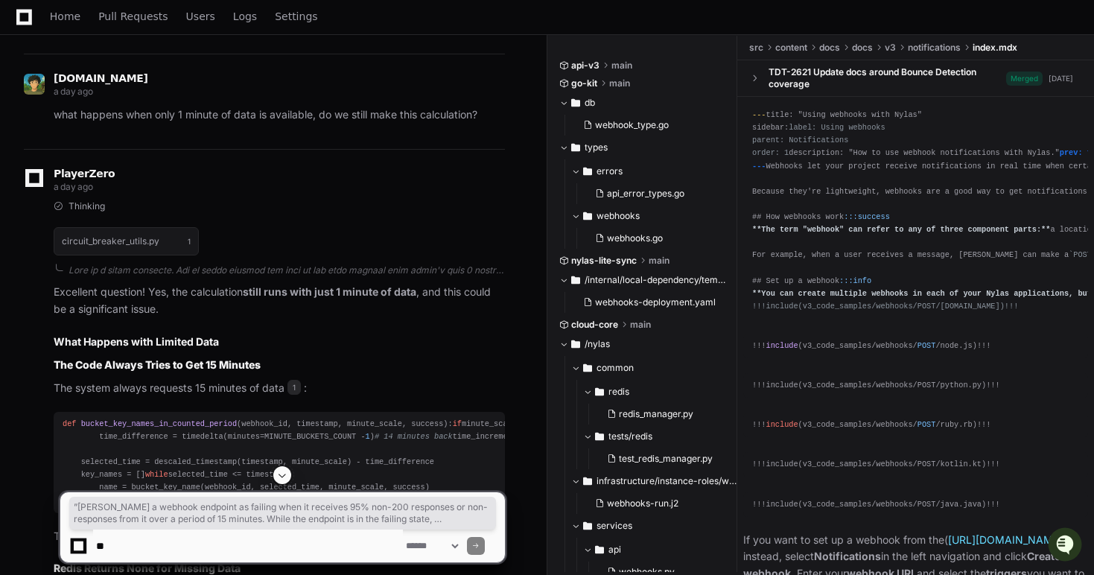
scroll to position [5300, 0]
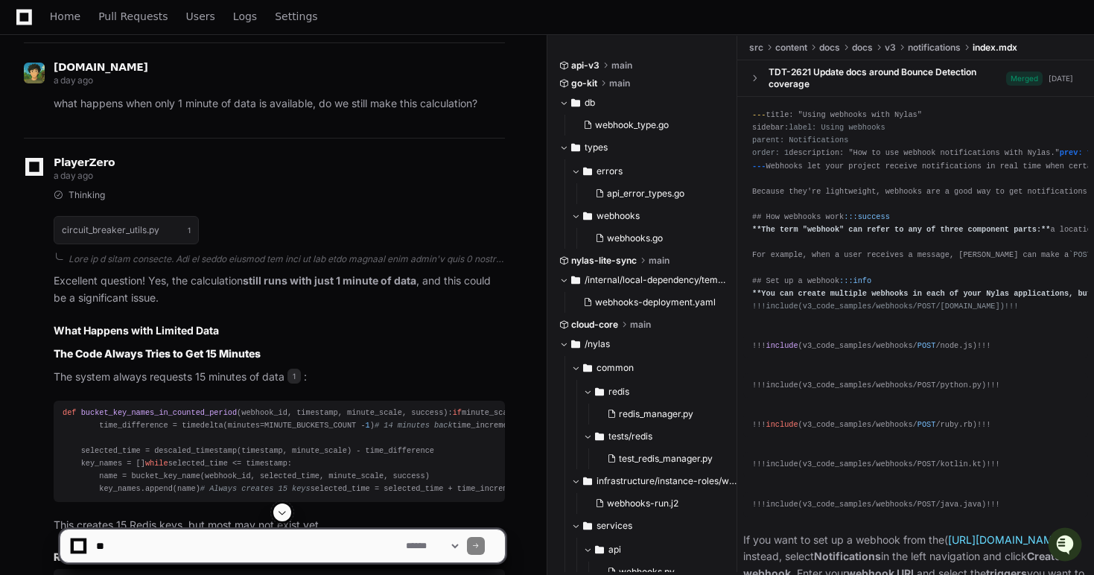
click at [249, 112] on p "what happens when only 1 minute of data is available, do we still make this cal…" at bounding box center [279, 103] width 451 height 17
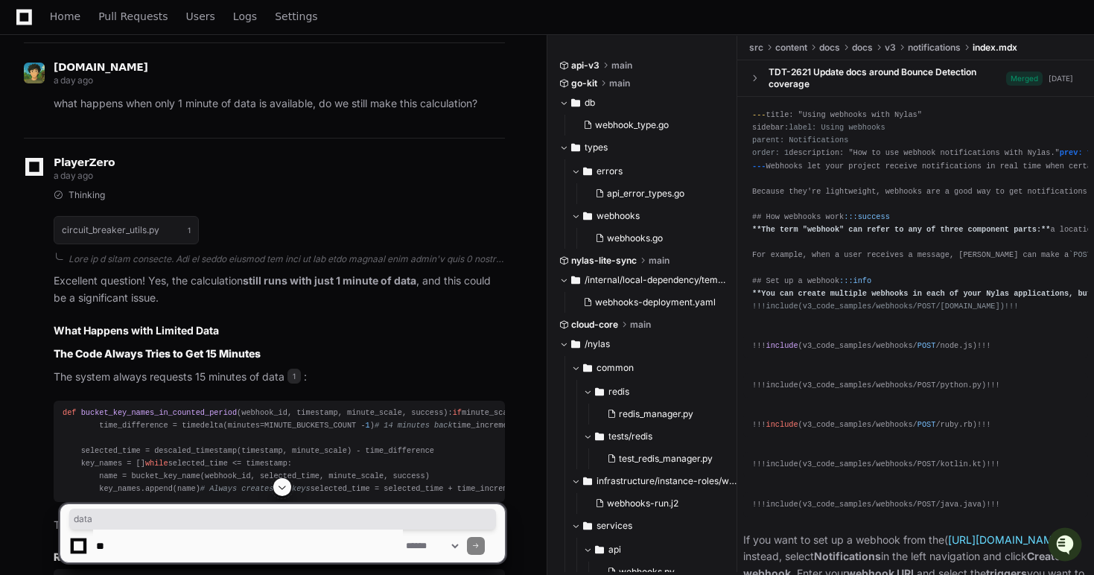
click at [249, 112] on p "what happens when only 1 minute of data is available, do we still make this cal…" at bounding box center [279, 103] width 451 height 17
copy div "what happens when only 1 minute of data is available, do we still make this cal…"
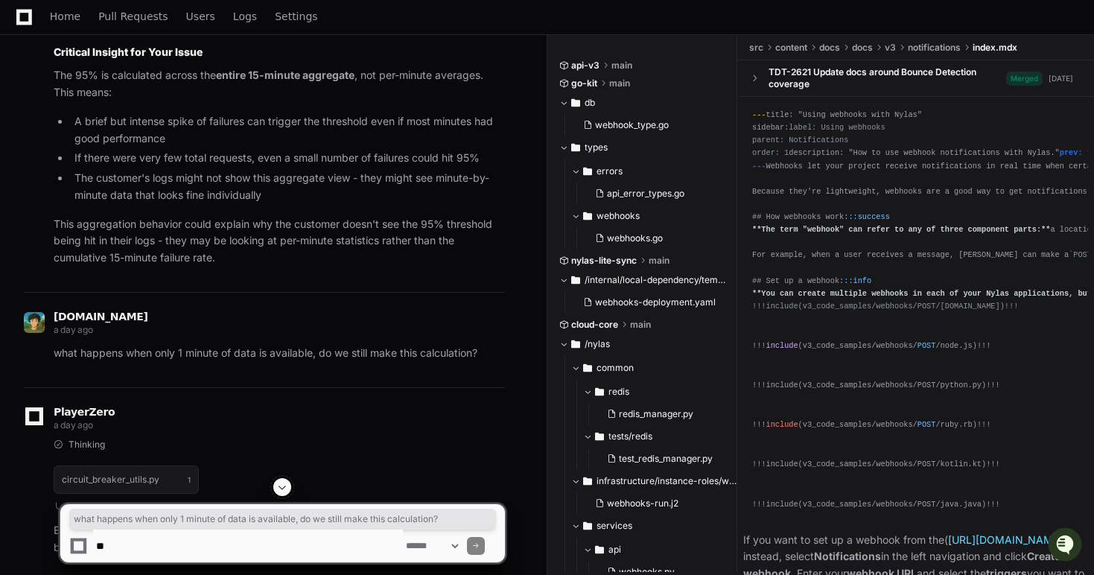
scroll to position [5052, 0]
